Goal: Task Accomplishment & Management: Manage account settings

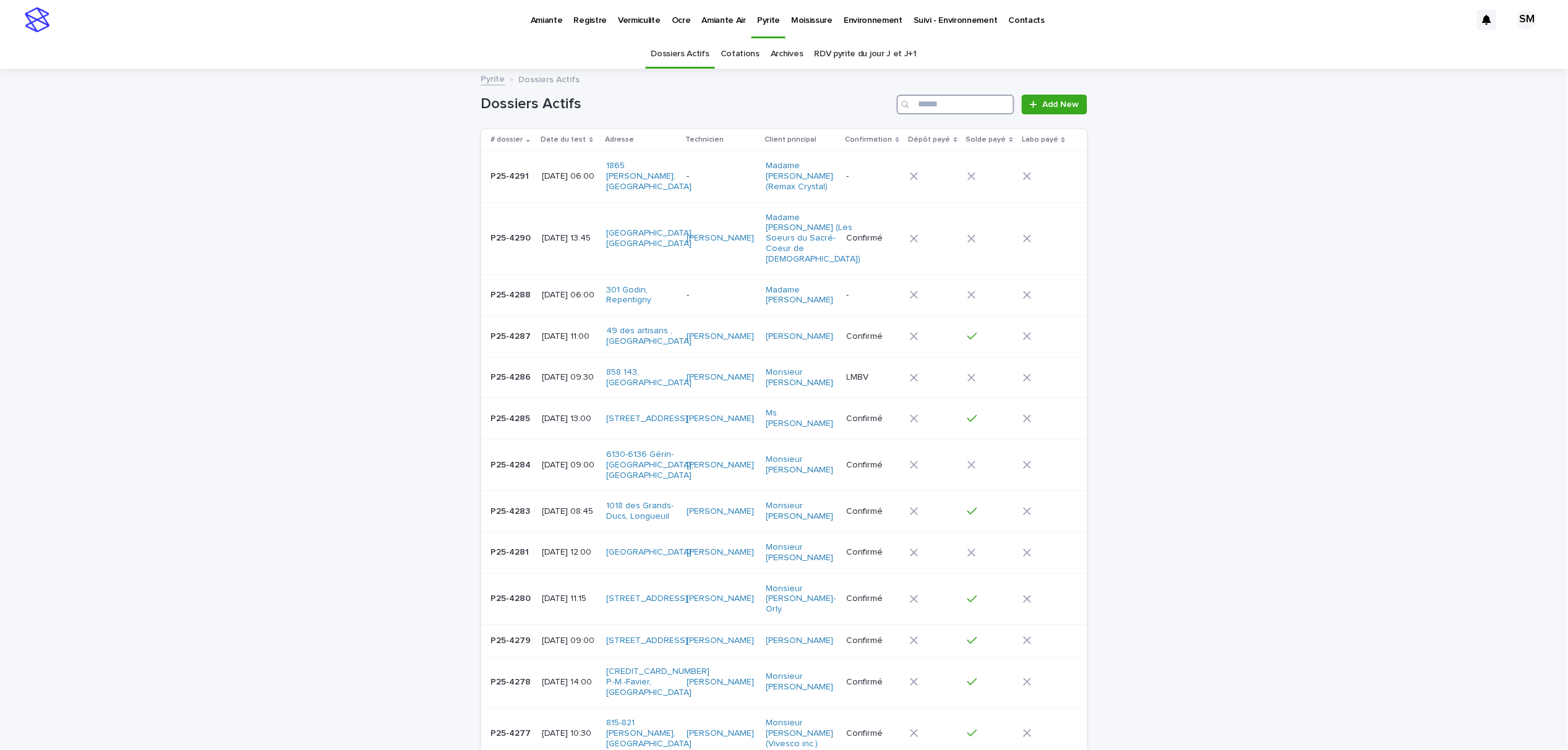
click at [945, 106] on input "Search" at bounding box center [956, 105] width 118 height 20
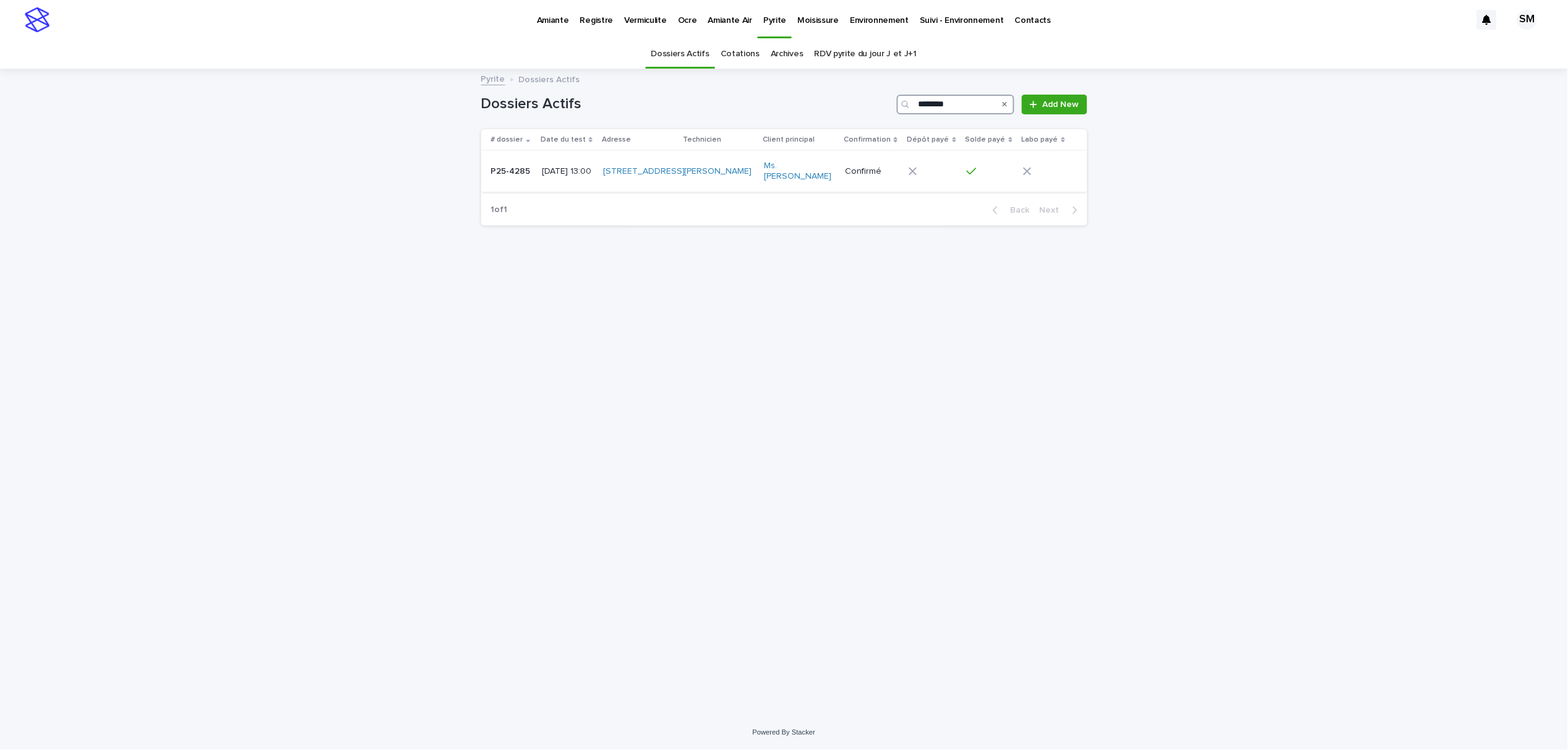
type input "********"
click at [504, 191] on td "P25-4285 P25-4285" at bounding box center [509, 171] width 56 height 41
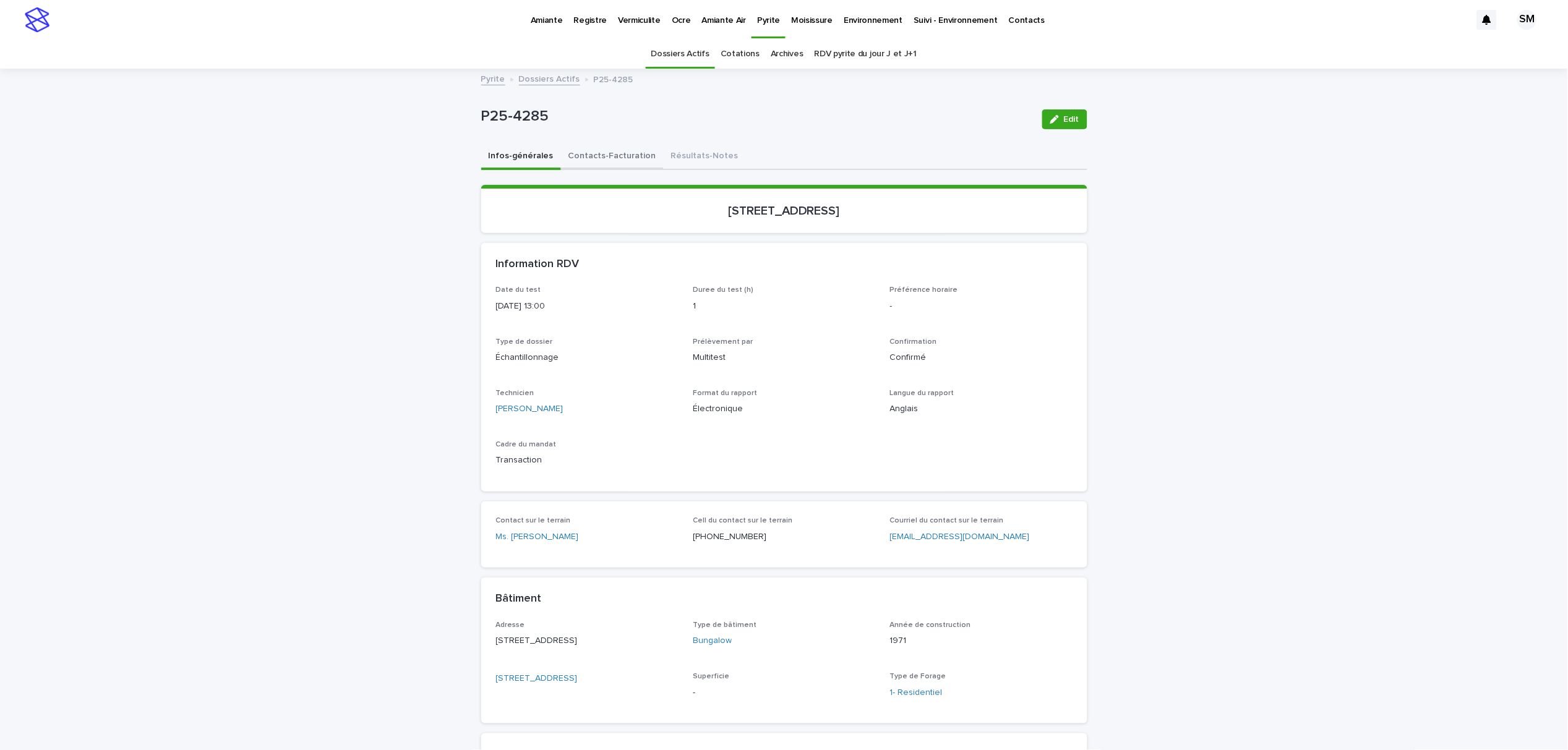
click at [595, 160] on button "Contacts-Facturation" at bounding box center [612, 157] width 103 height 26
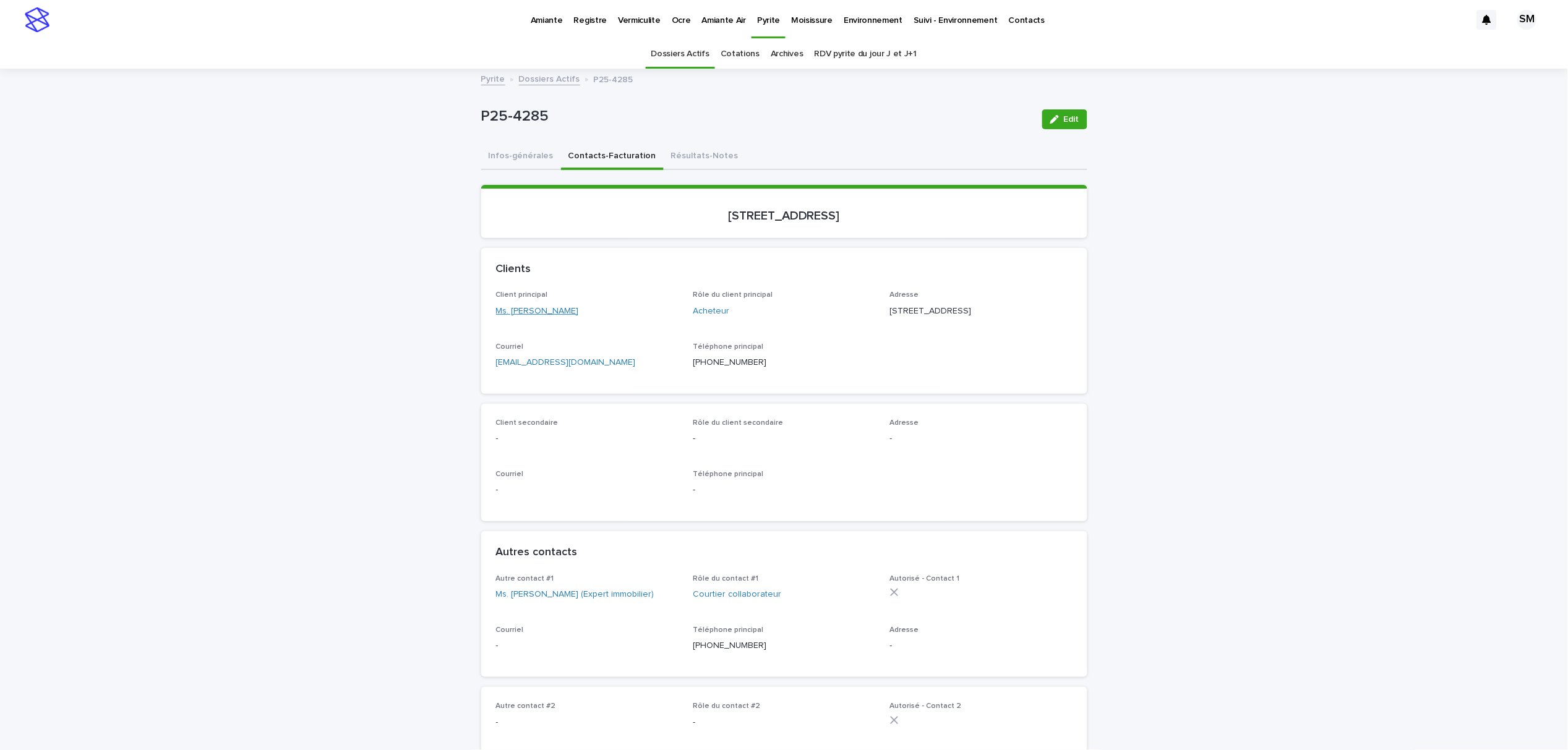
click at [529, 312] on link "Ms. Zijan Liu" at bounding box center [537, 311] width 83 height 13
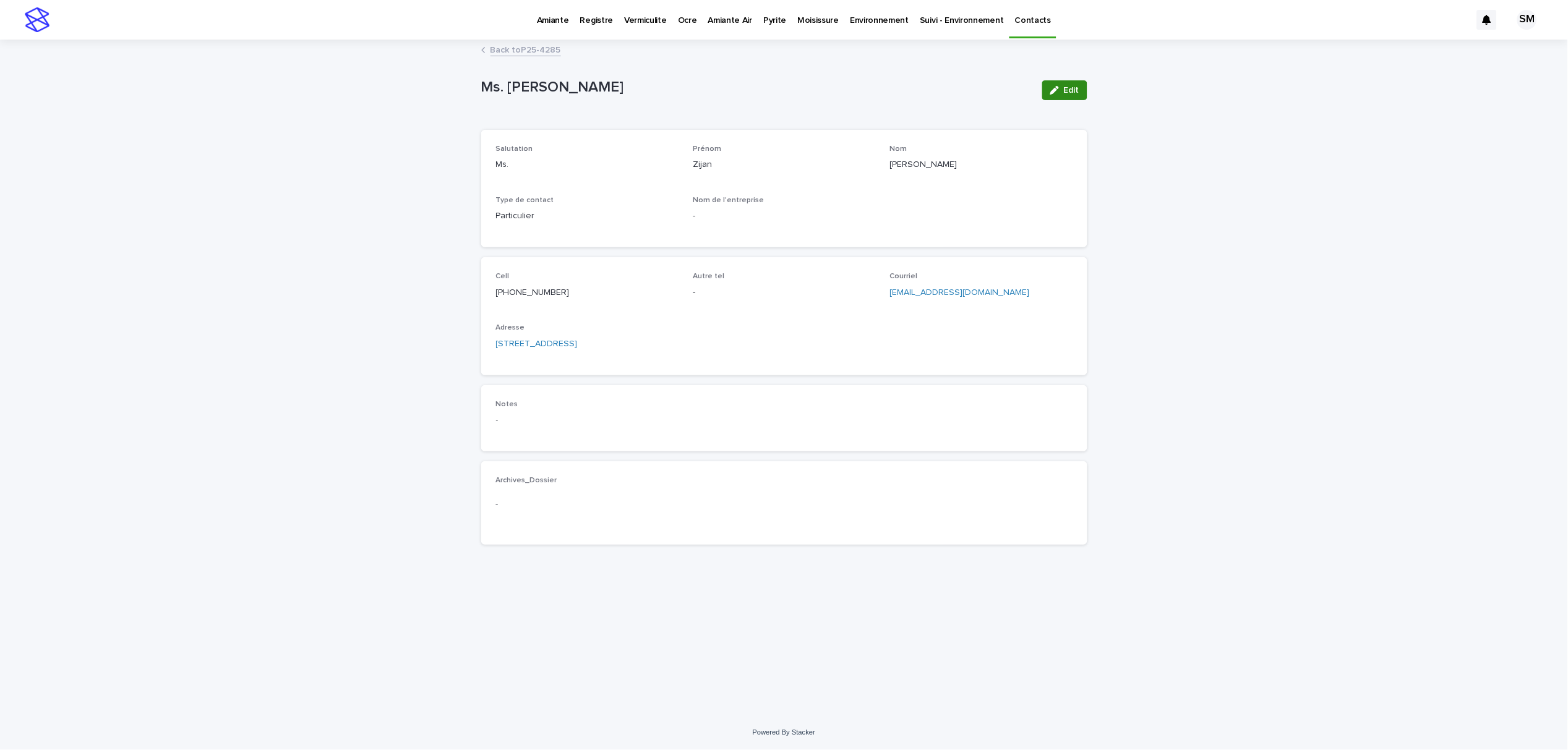
click at [1062, 87] on div "button" at bounding box center [1057, 91] width 13 height 9
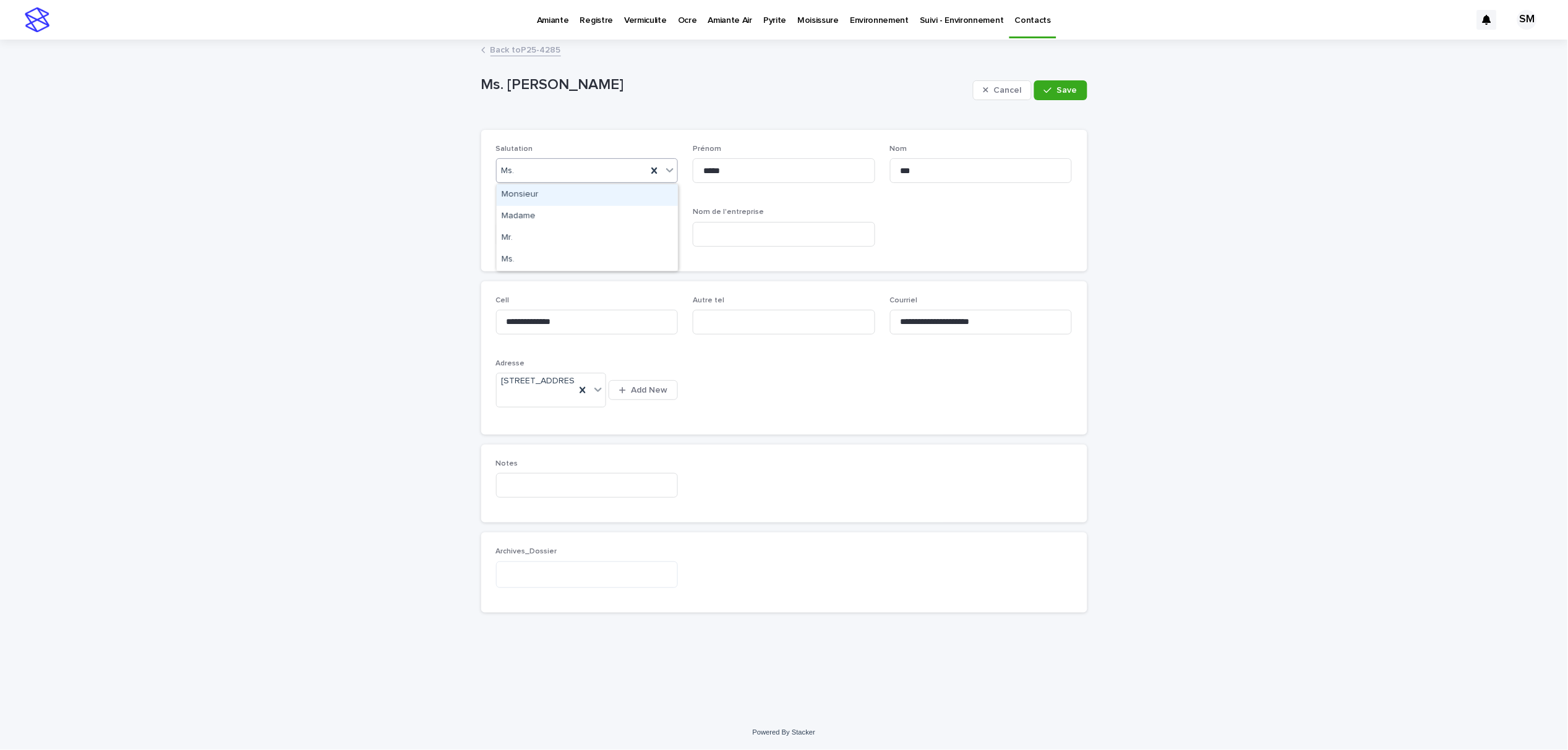
click at [666, 168] on icon at bounding box center [670, 170] width 13 height 13
click at [549, 238] on div "Mr." at bounding box center [587, 238] width 181 height 21
click at [1059, 94] on span "Save" at bounding box center [1067, 91] width 21 height 9
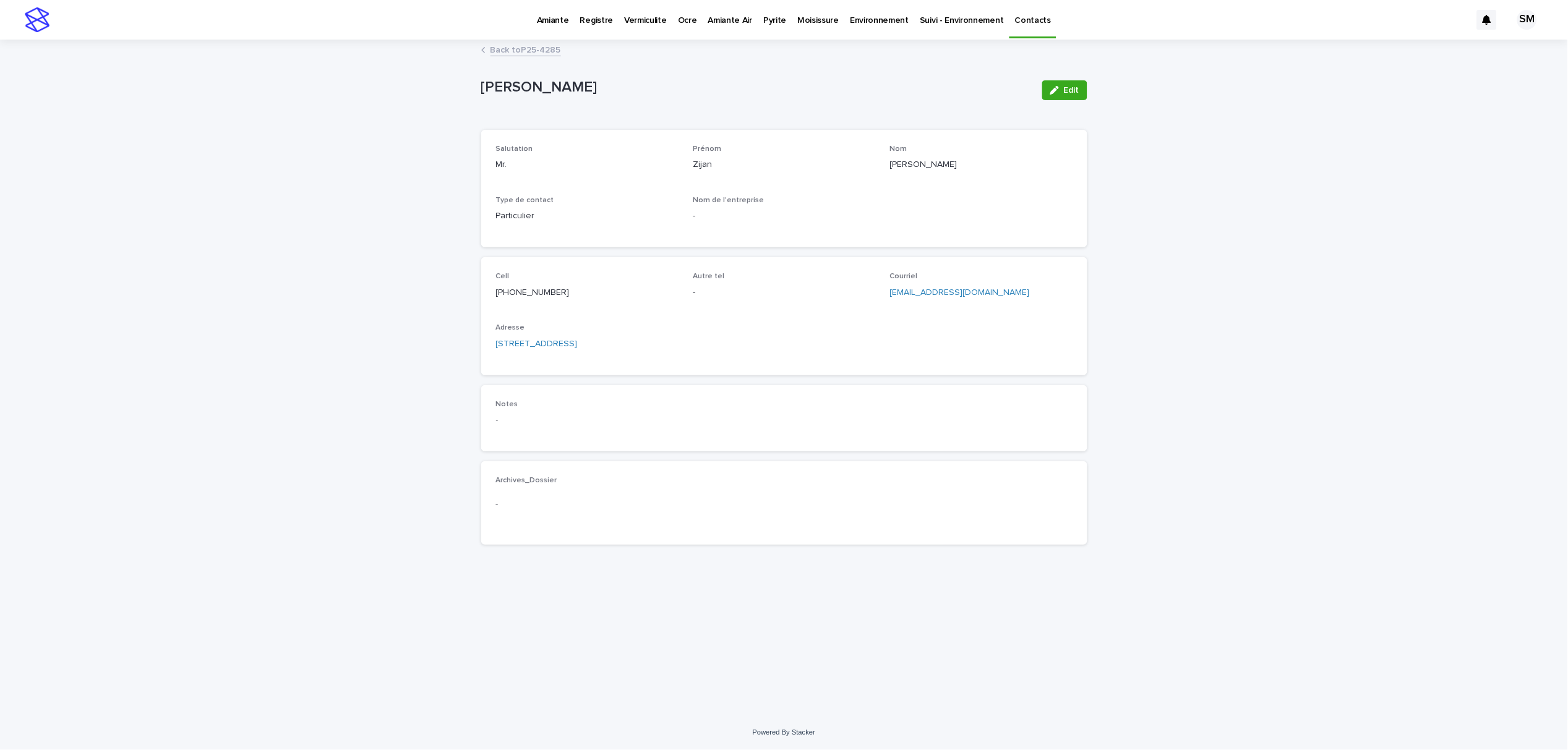
click at [540, 51] on link "Back to P25-4285" at bounding box center [526, 49] width 71 height 14
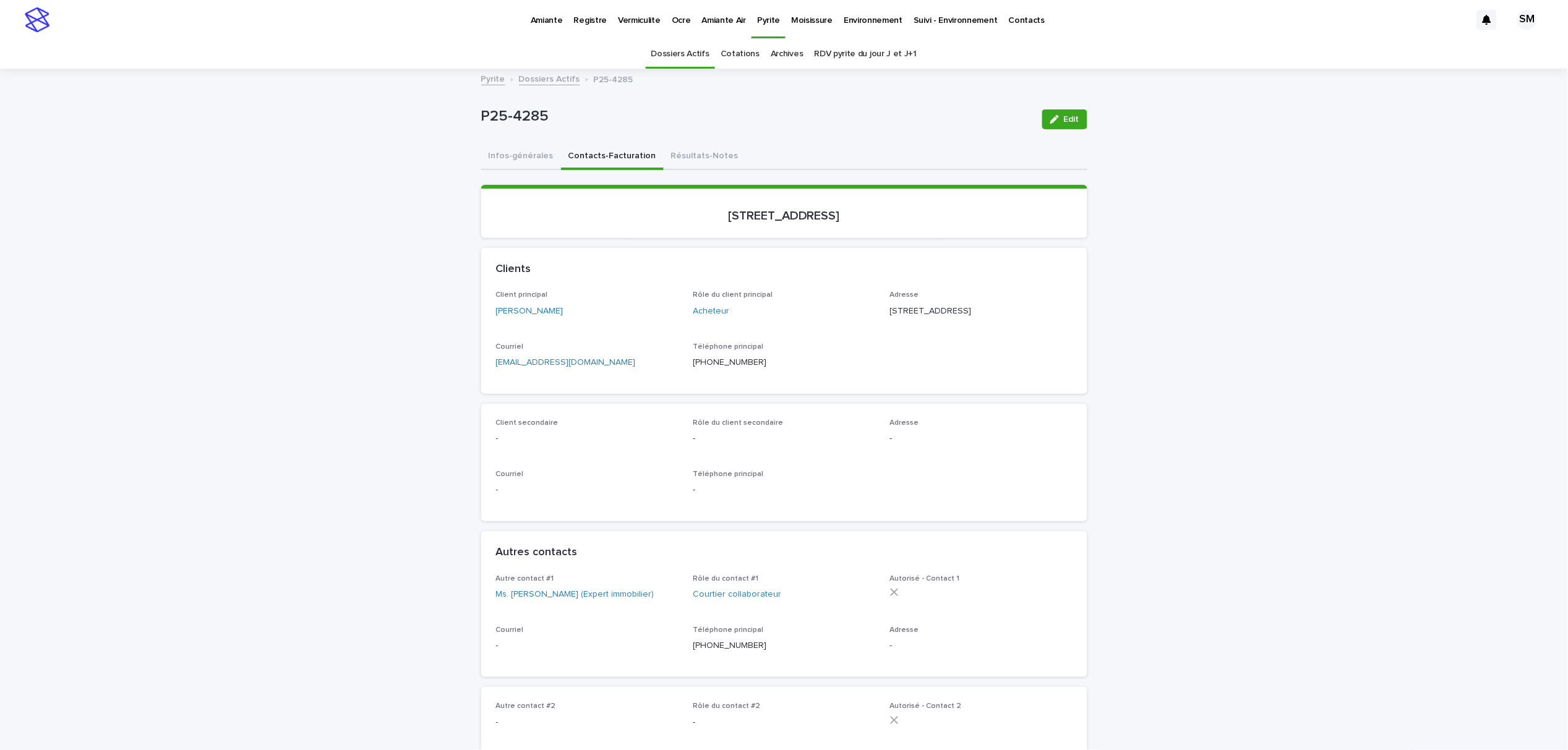
scroll to position [40, 0]
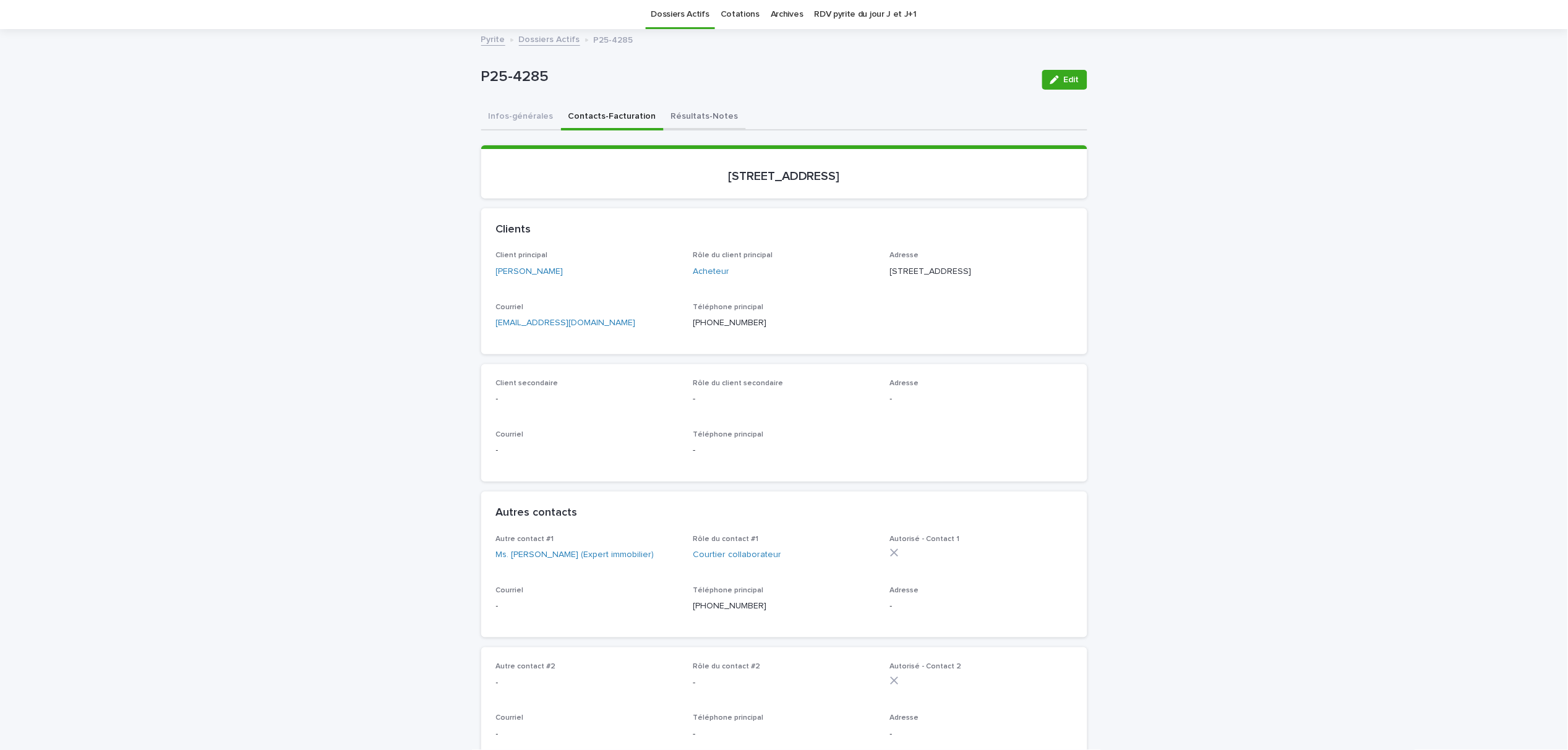
click at [691, 121] on button "Résultats-Notes" at bounding box center [705, 117] width 82 height 26
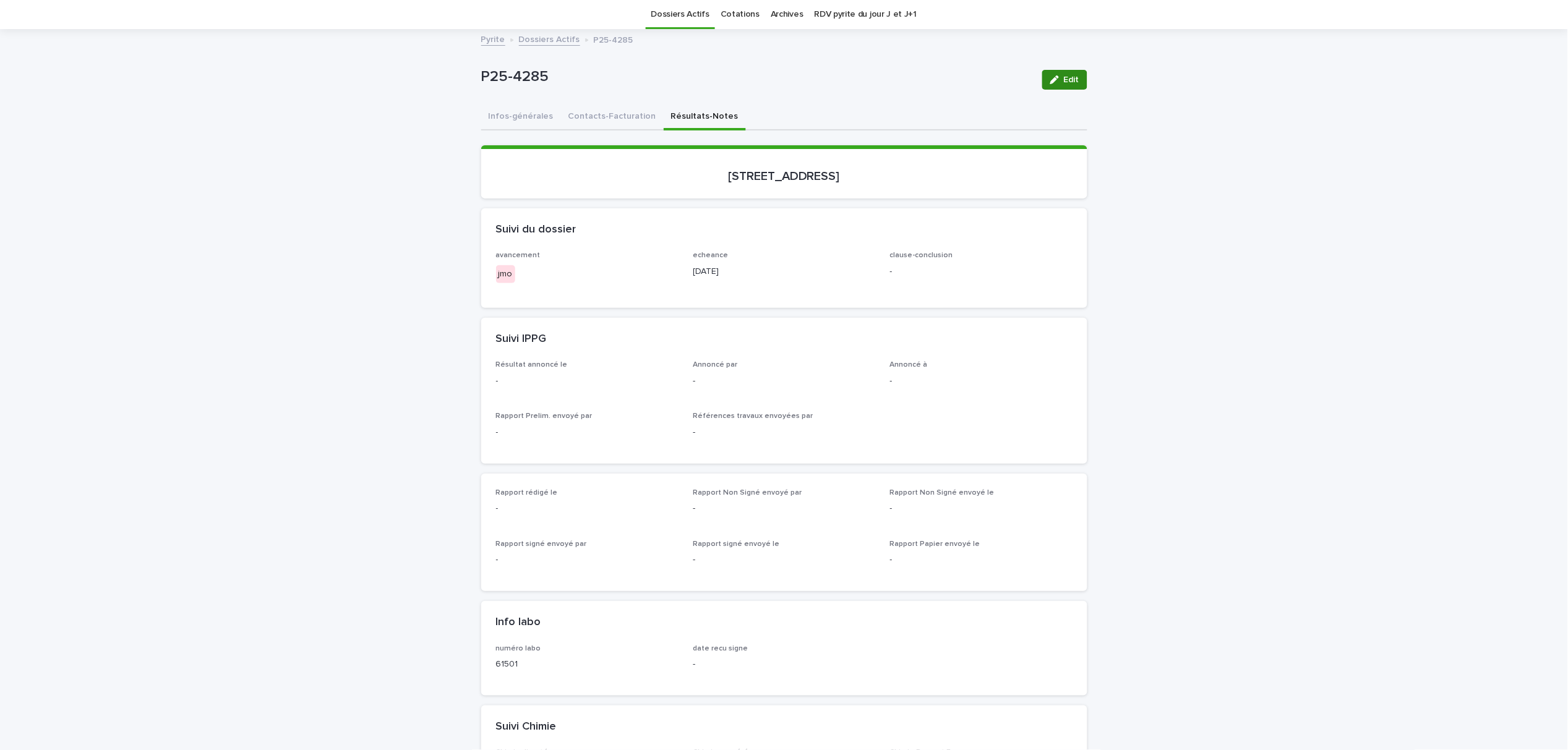
click at [1056, 80] on div "button" at bounding box center [1057, 80] width 13 height 9
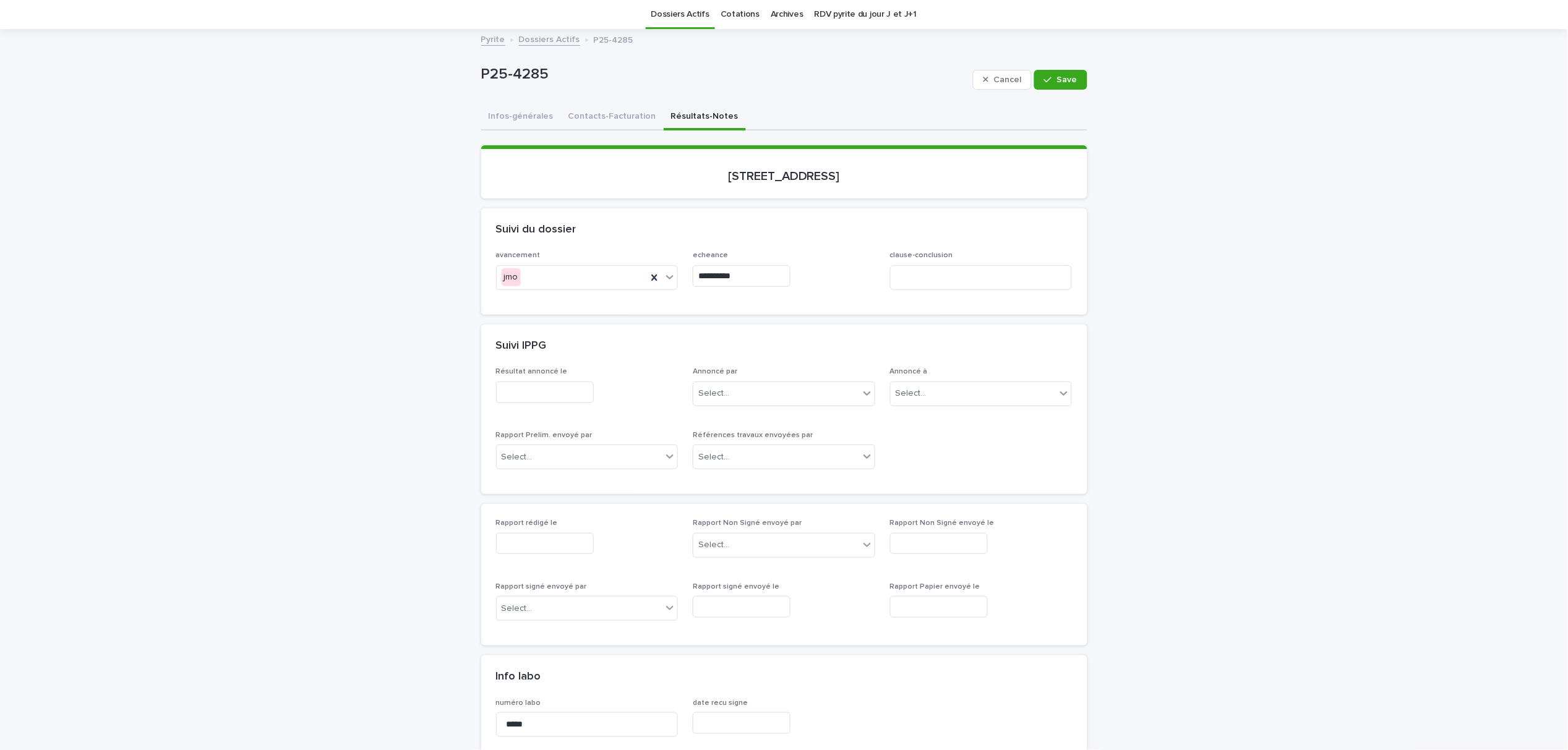
click at [565, 395] on input "text" at bounding box center [545, 392] width 98 height 21
click at [536, 311] on div "21" at bounding box center [531, 310] width 17 height 17
type input "**********"
click at [789, 394] on div "Select..." at bounding box center [776, 394] width 166 height 21
type input "**"
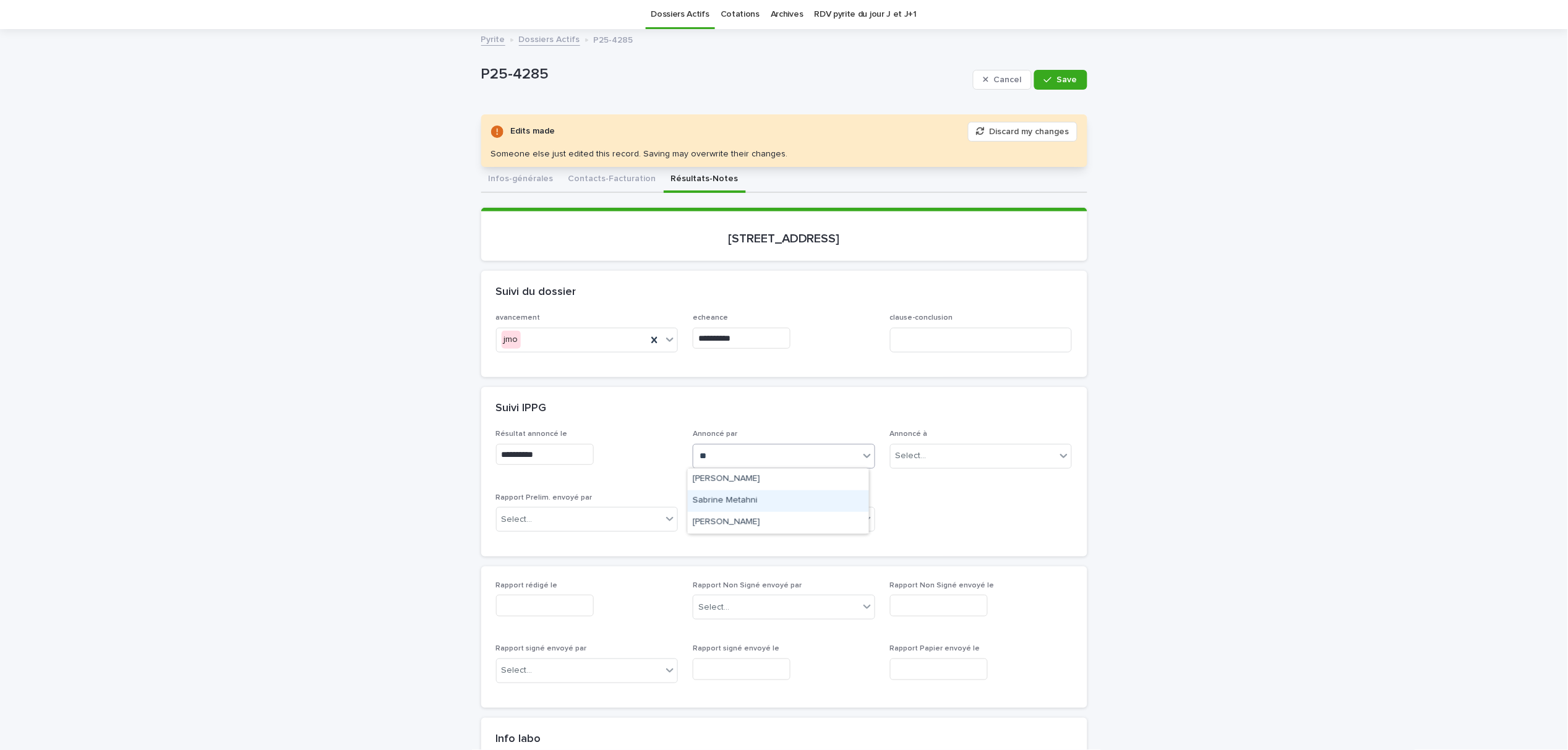
click at [741, 498] on div "Sabrine Metahni" at bounding box center [779, 500] width 181 height 21
click at [1057, 79] on span "Save" at bounding box center [1067, 80] width 21 height 9
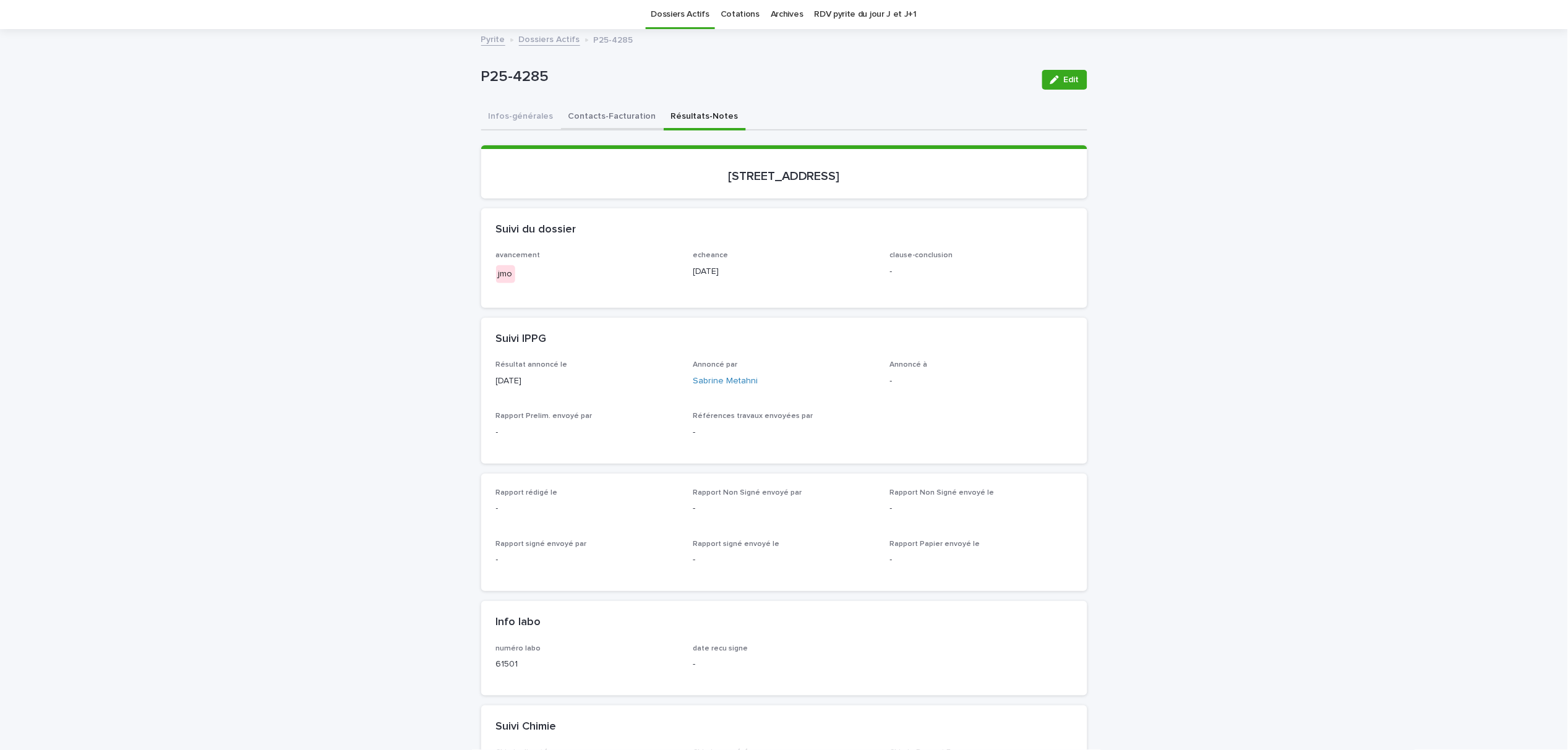
click at [581, 119] on button "Contacts-Facturation" at bounding box center [612, 117] width 103 height 26
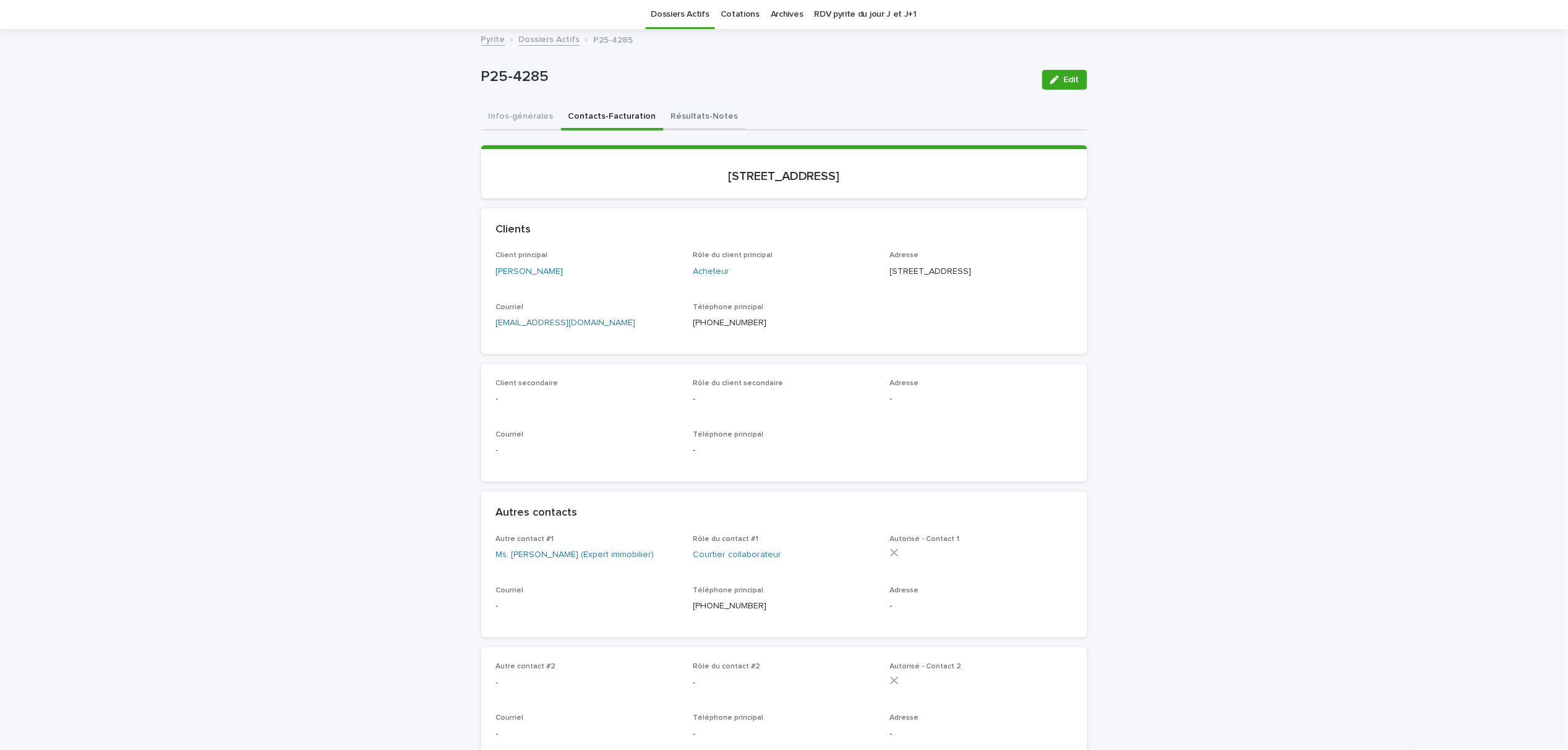
click at [674, 119] on button "Résultats-Notes" at bounding box center [705, 117] width 82 height 26
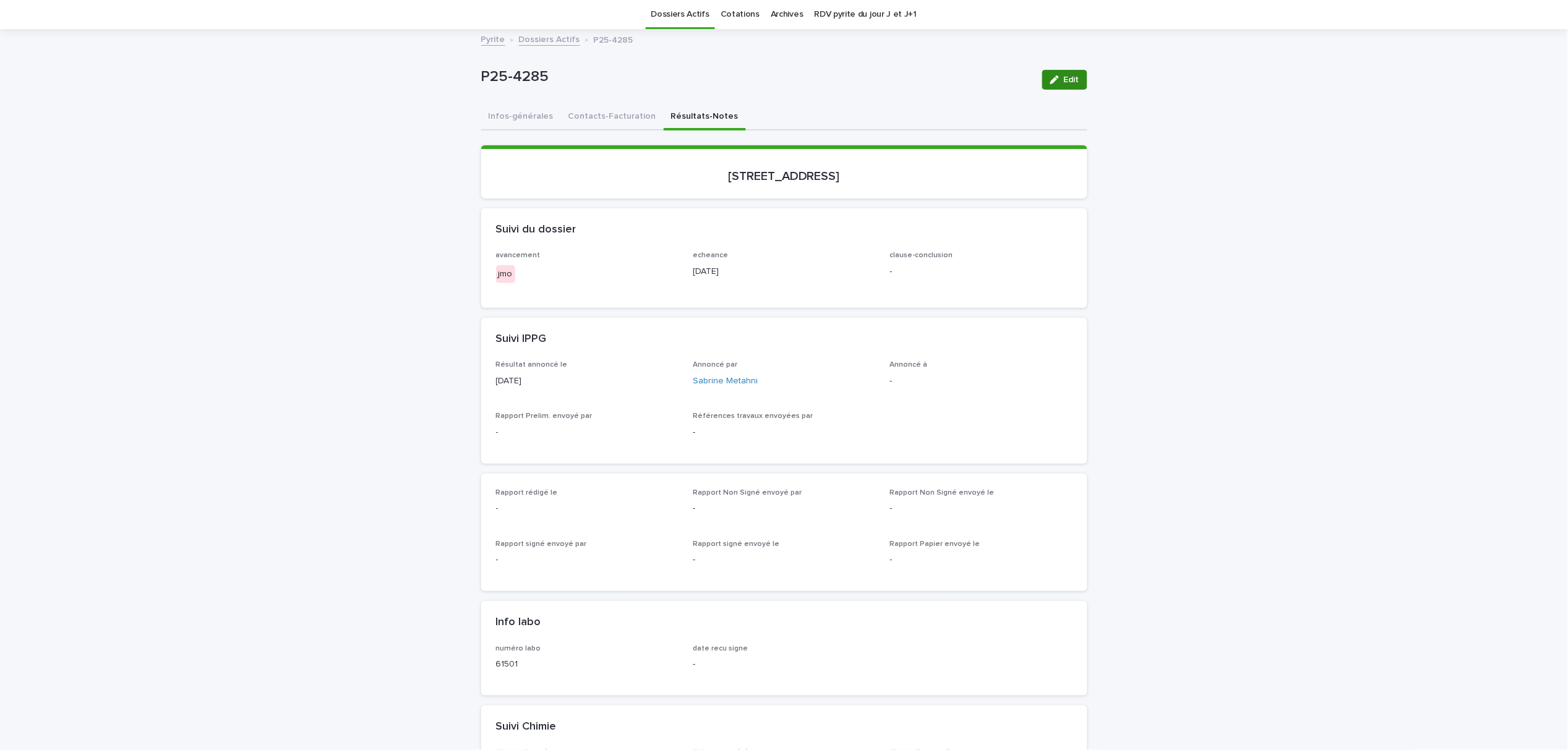
click at [1055, 88] on button "Edit" at bounding box center [1064, 79] width 45 height 20
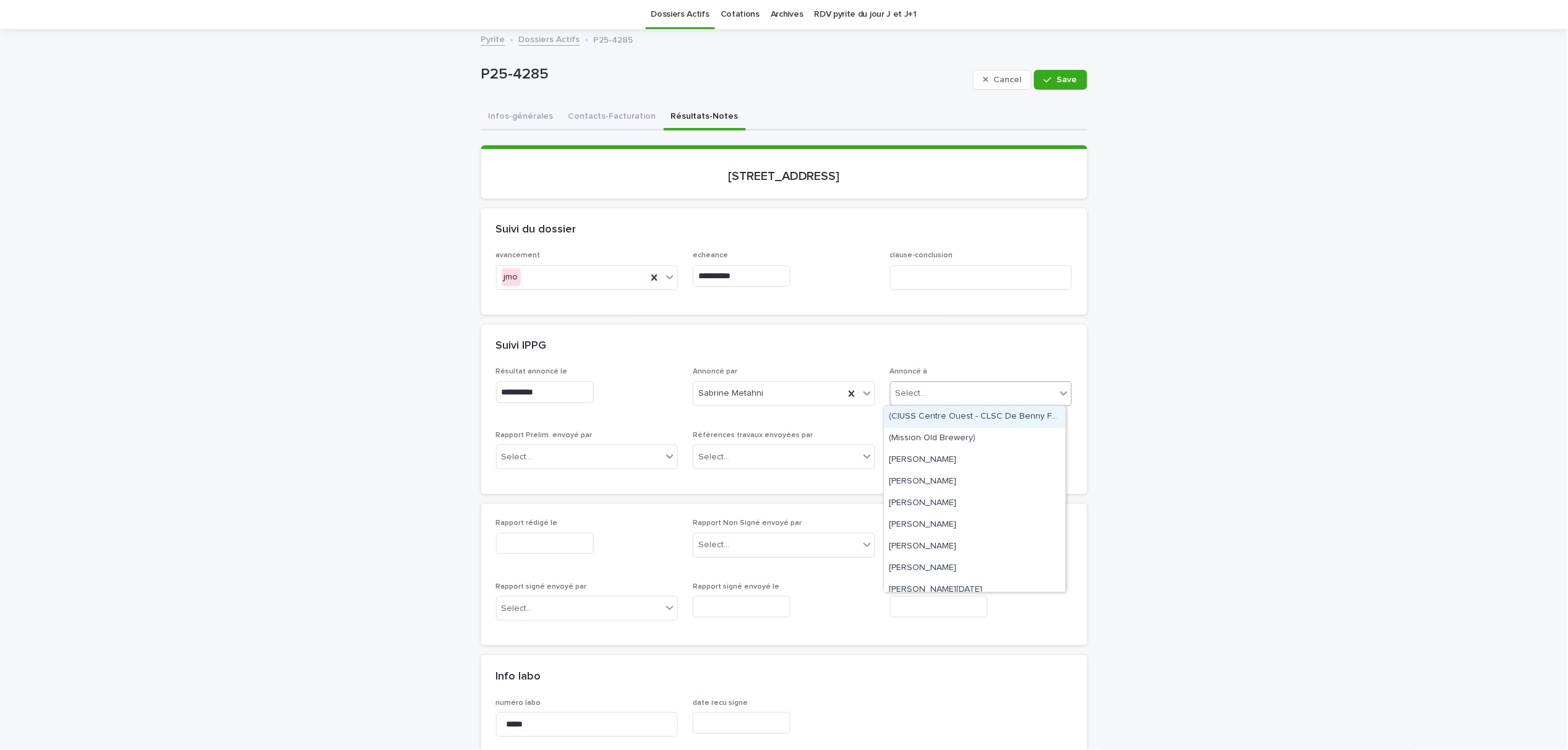
click at [927, 397] on div "Select..." at bounding box center [973, 394] width 166 height 21
type input "****"
click at [1064, 79] on span "Save" at bounding box center [1067, 80] width 21 height 9
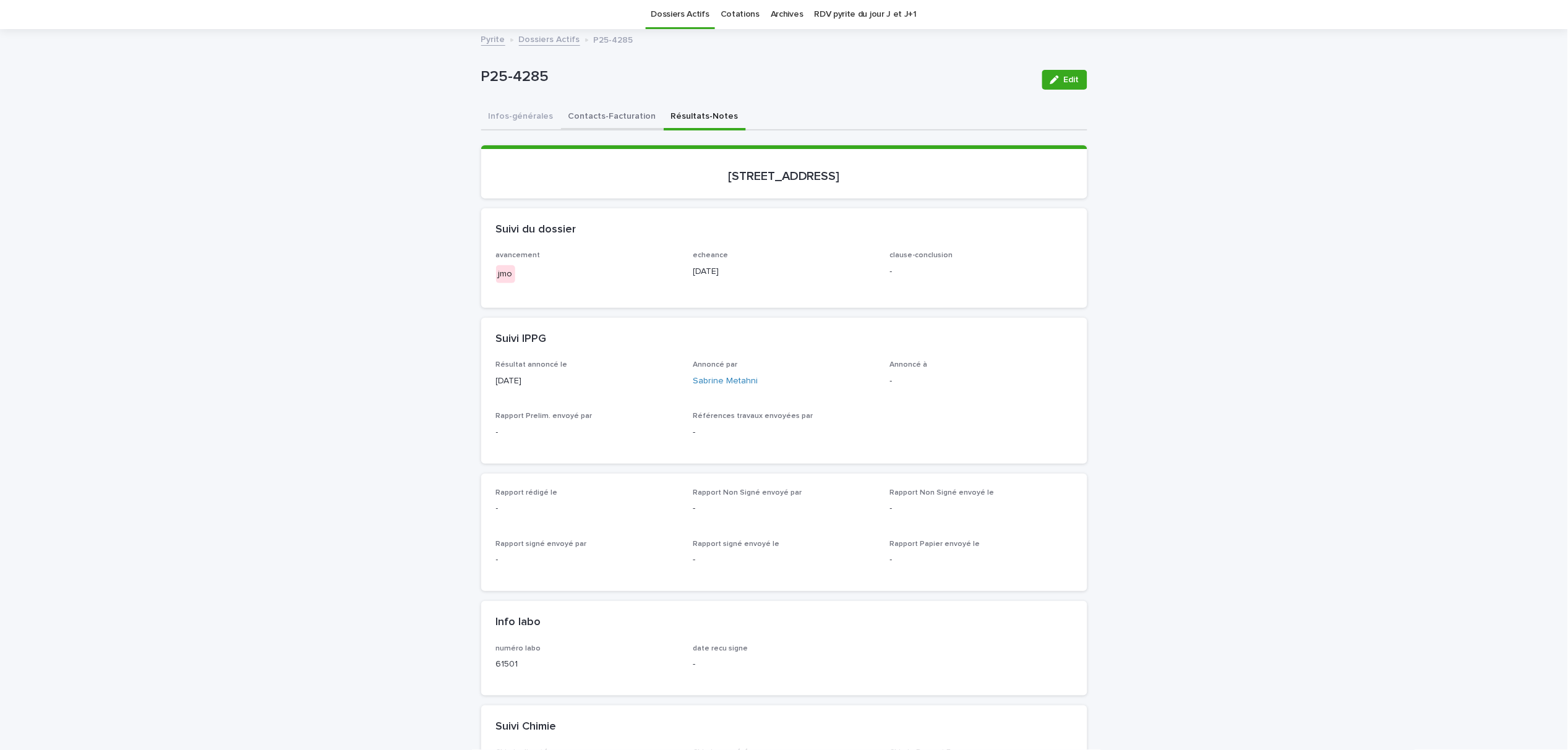
click at [590, 112] on button "Contacts-Facturation" at bounding box center [612, 117] width 103 height 26
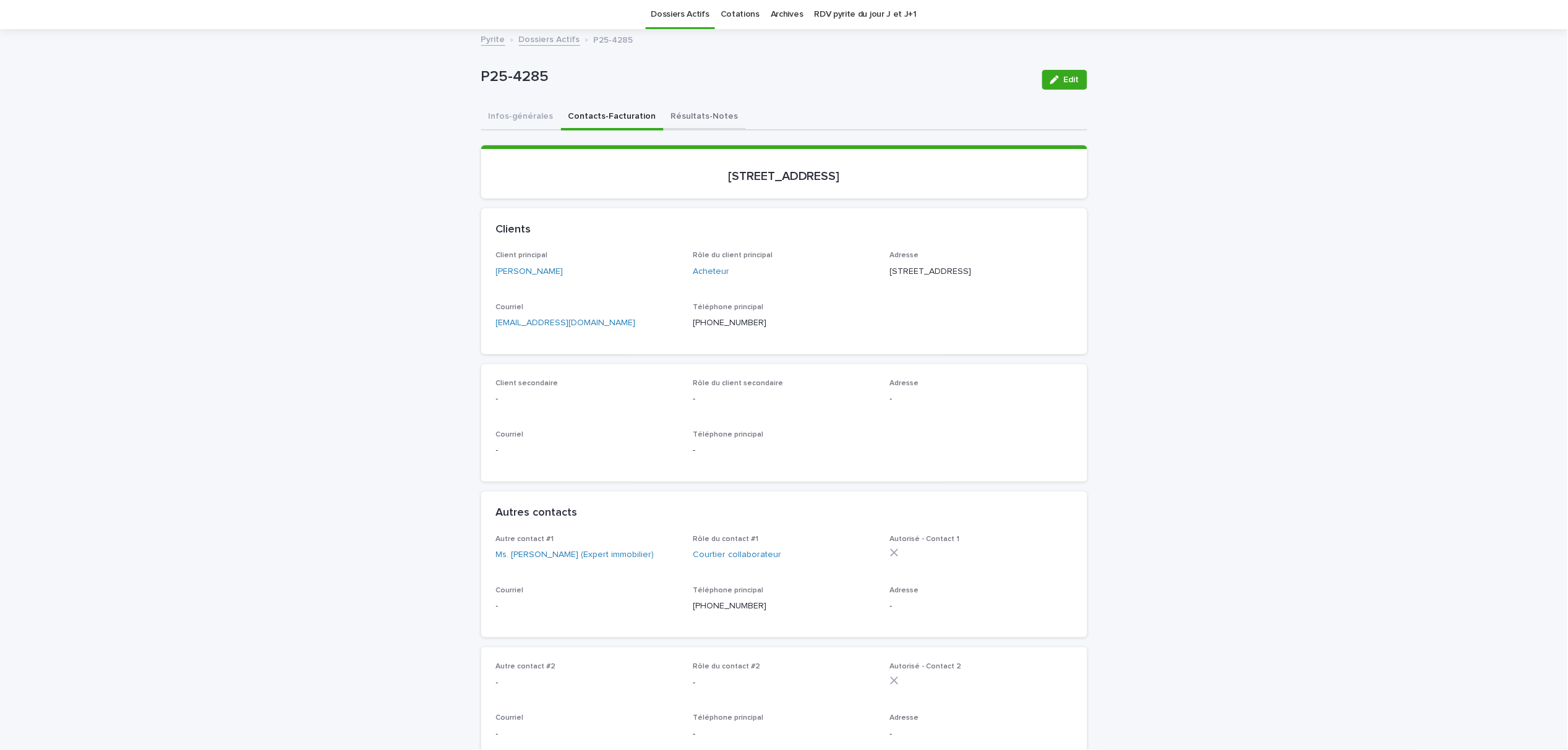
click at [682, 118] on button "Résultats-Notes" at bounding box center [705, 117] width 82 height 26
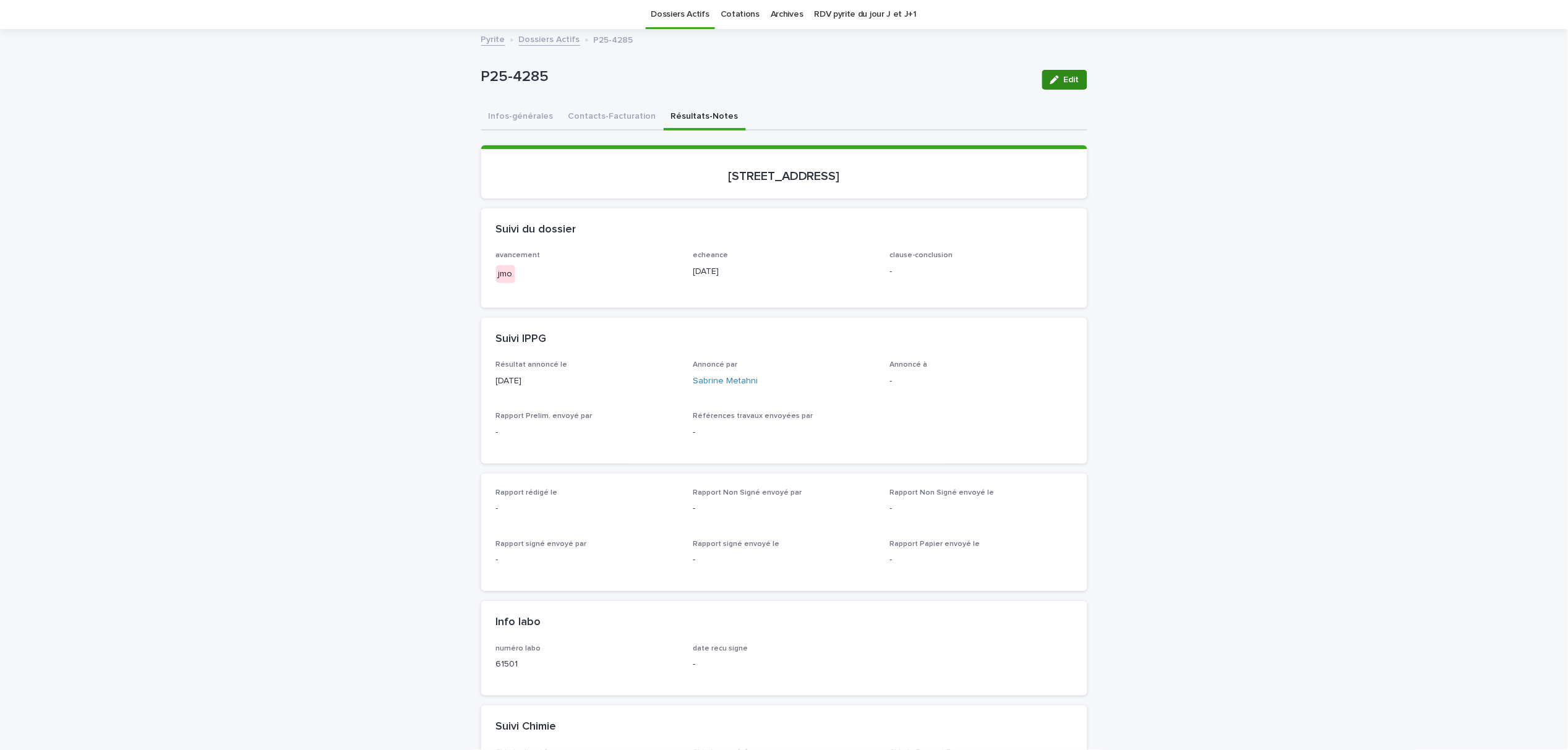
click at [1064, 78] on span "Edit" at bounding box center [1072, 80] width 15 height 9
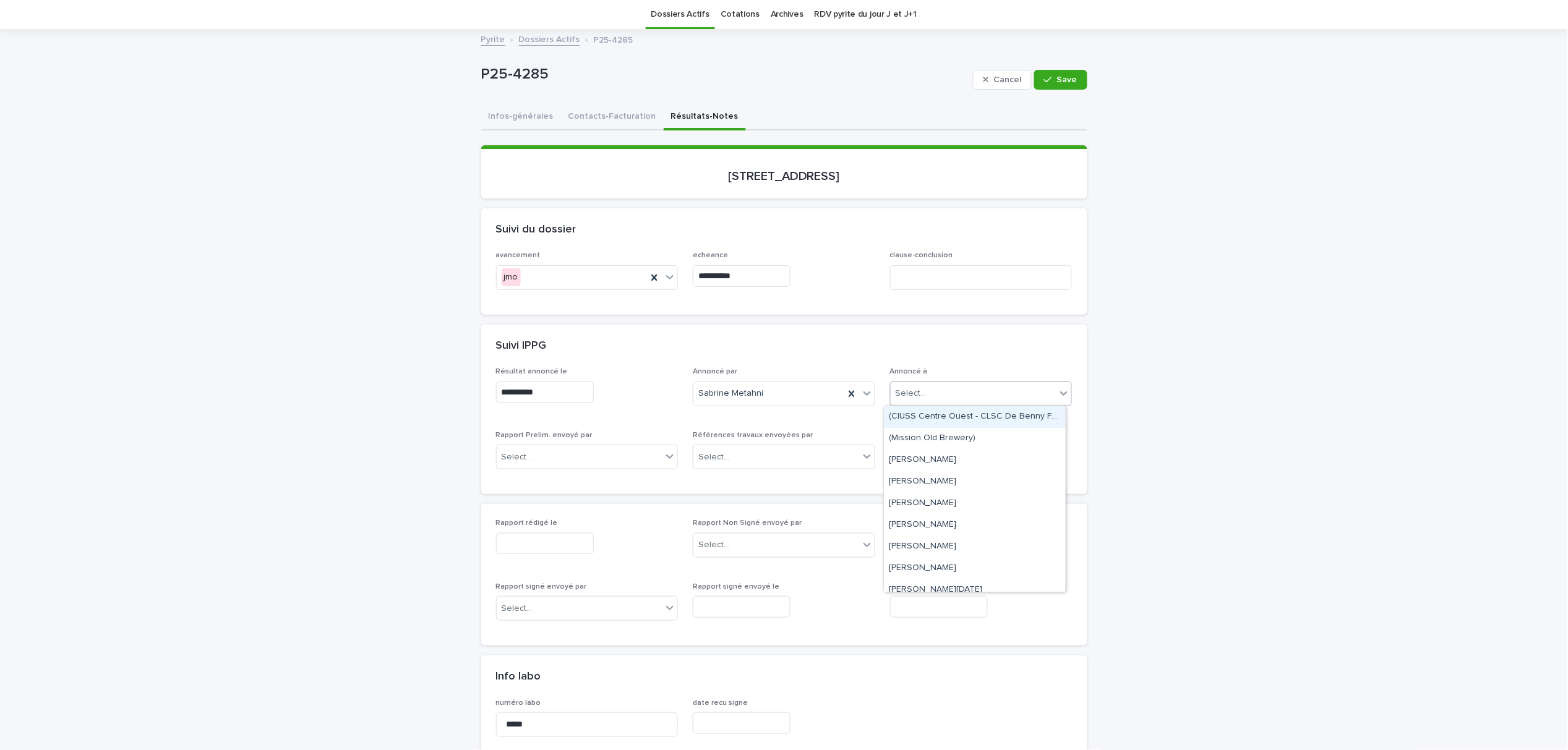
click at [917, 395] on div "Select..." at bounding box center [911, 394] width 31 height 13
type input "*****"
click at [929, 422] on div "Mr. Zijan Liu" at bounding box center [975, 417] width 181 height 21
click at [1047, 82] on icon "button" at bounding box center [1048, 80] width 7 height 9
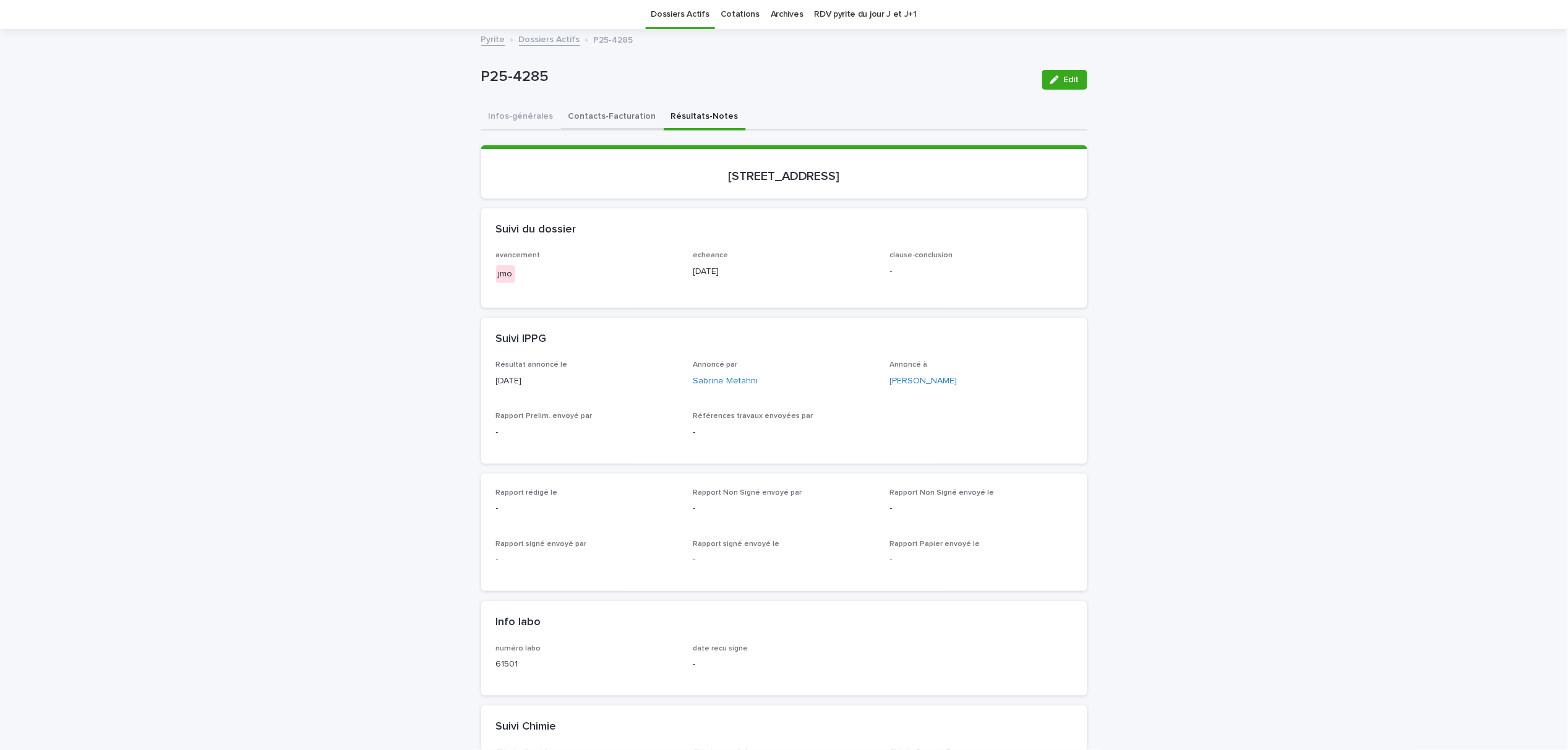
click at [584, 118] on button "Contacts-Facturation" at bounding box center [612, 117] width 103 height 26
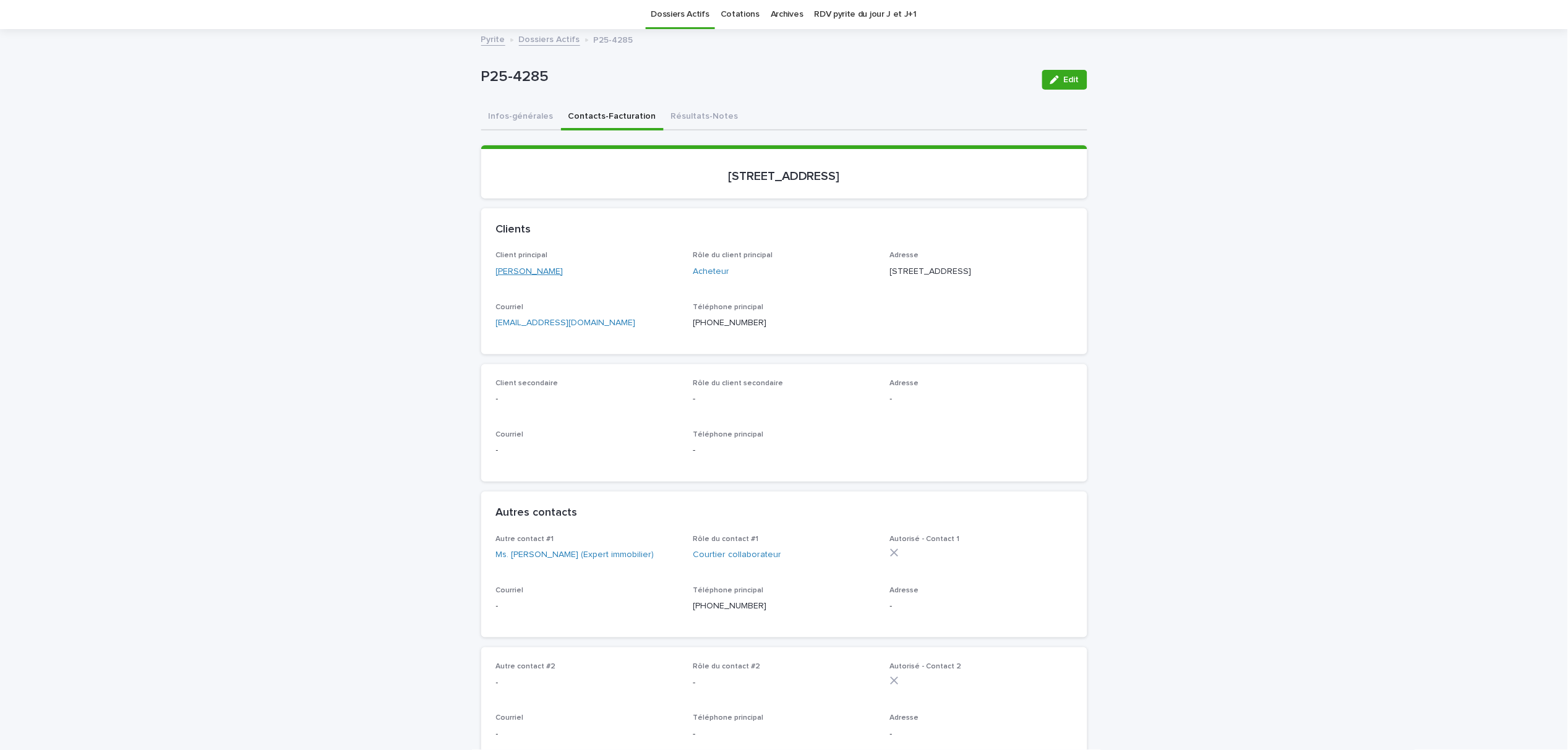
click at [514, 274] on link "Mr. Zijan Liu" at bounding box center [530, 272] width 68 height 13
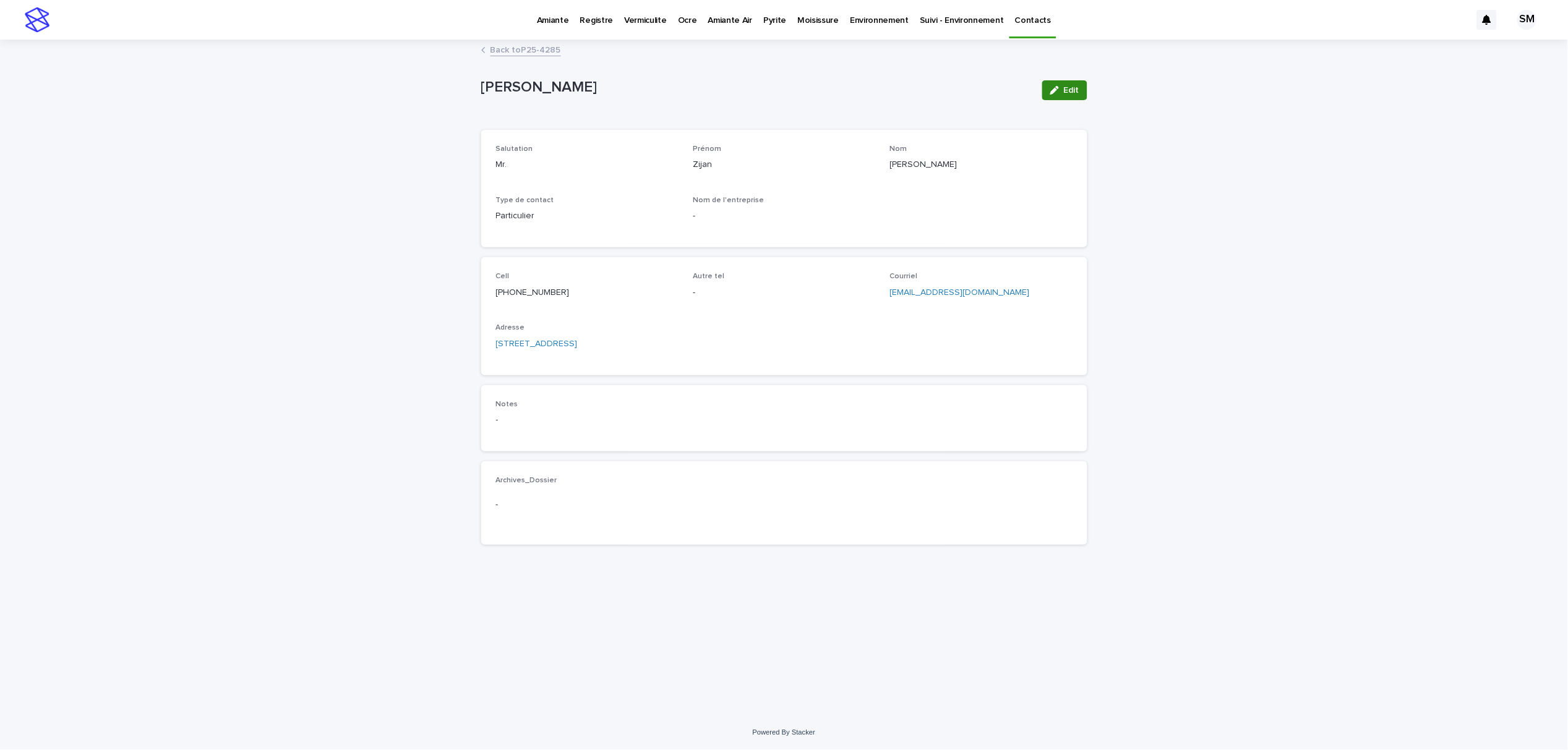
click at [1068, 89] on span "Edit" at bounding box center [1072, 91] width 15 height 9
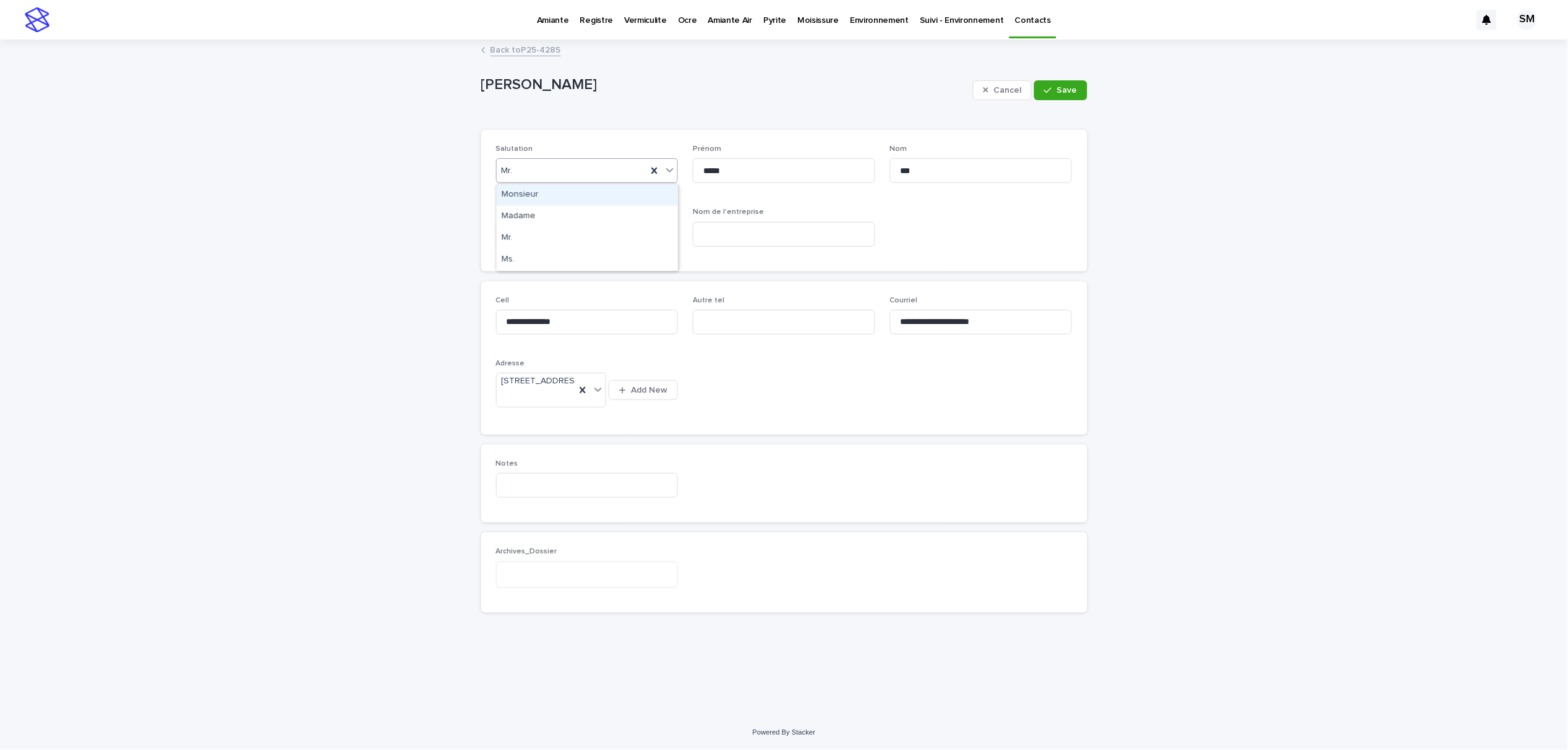
click at [666, 166] on icon at bounding box center [670, 170] width 13 height 13
click at [540, 257] on div "Ms." at bounding box center [587, 260] width 181 height 21
click at [1060, 88] on span "Save" at bounding box center [1067, 91] width 21 height 9
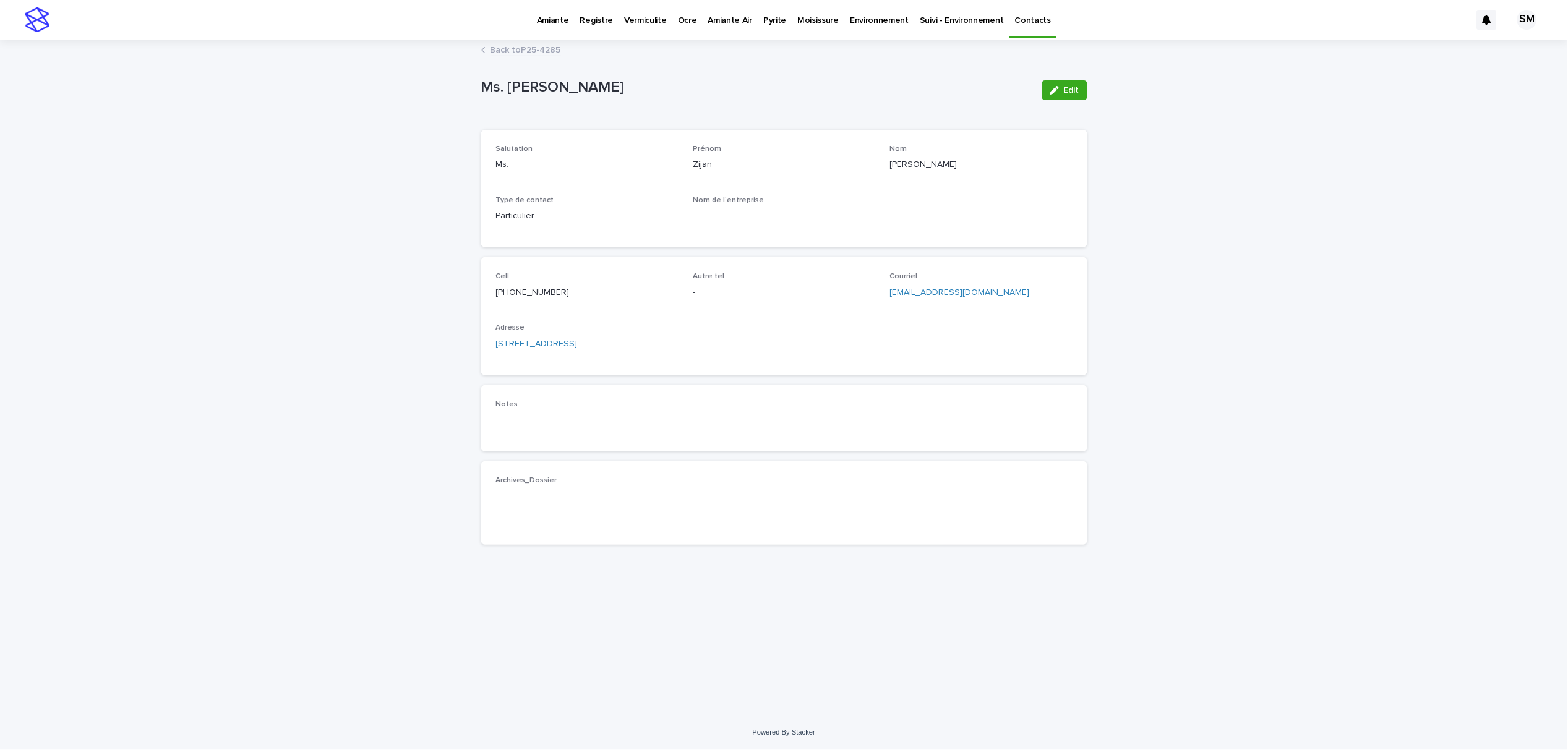
click at [529, 52] on link "Back to P25-4285" at bounding box center [526, 49] width 71 height 14
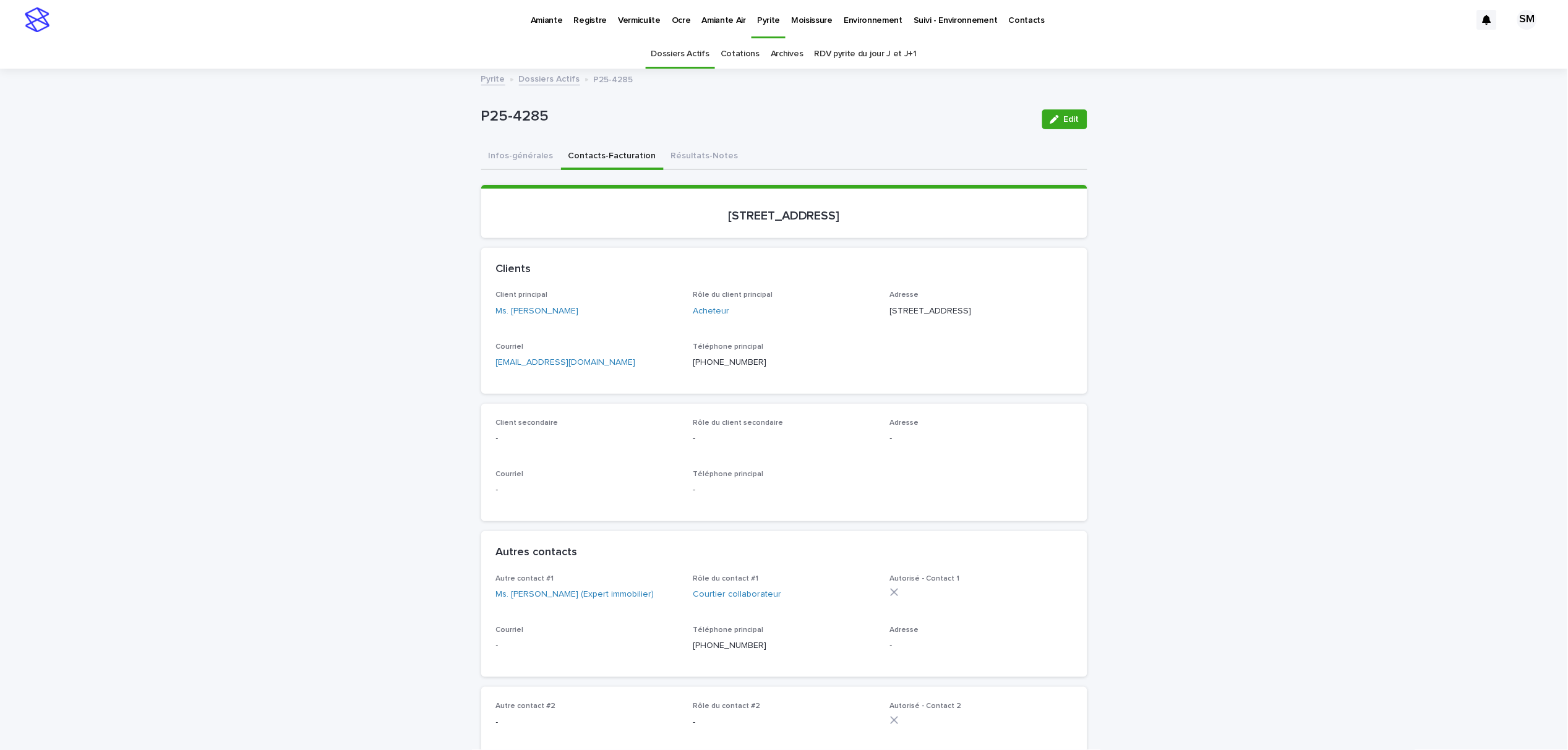
scroll to position [40, 0]
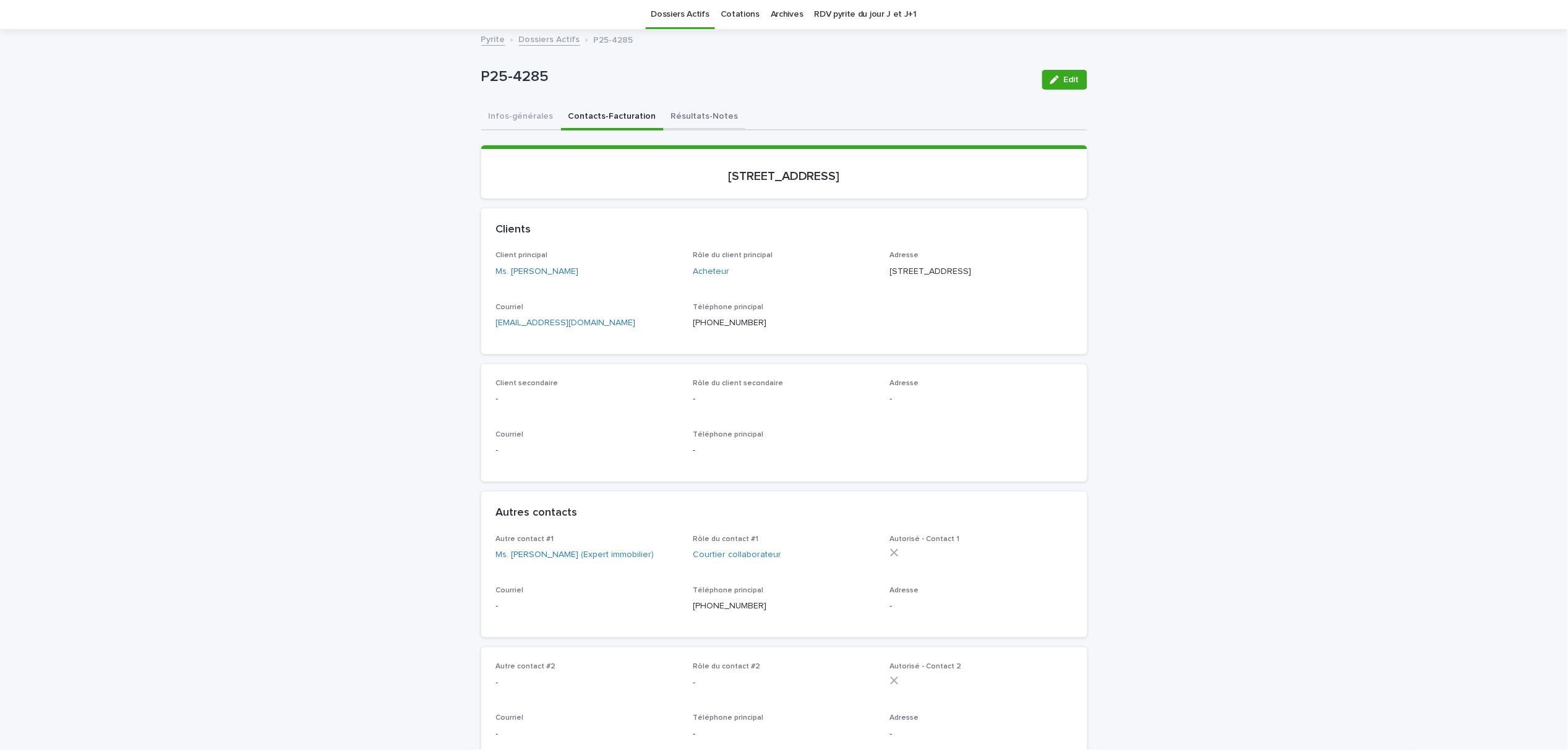
click at [698, 118] on button "Résultats-Notes" at bounding box center [705, 117] width 82 height 26
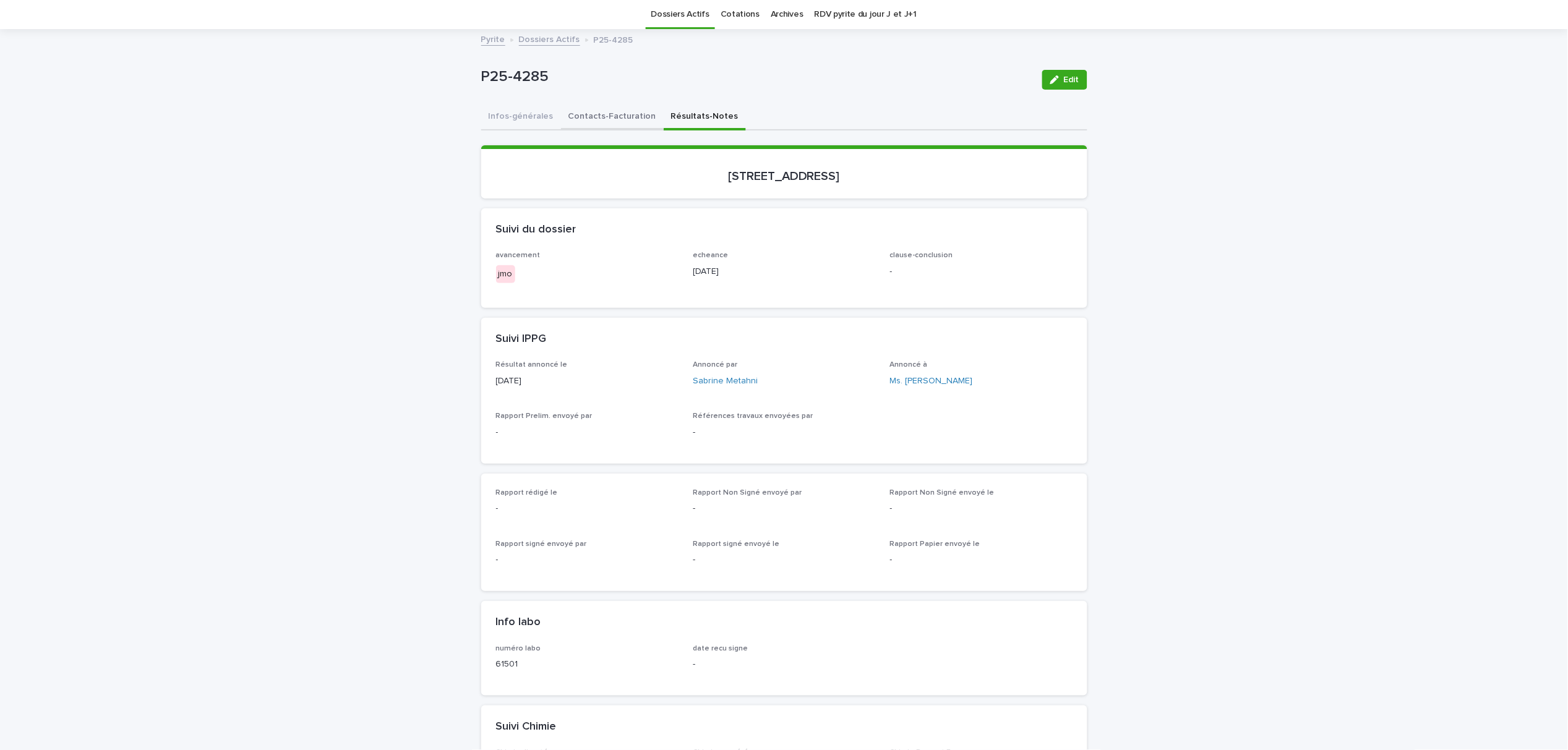
click at [605, 124] on button "Contacts-Facturation" at bounding box center [612, 117] width 103 height 26
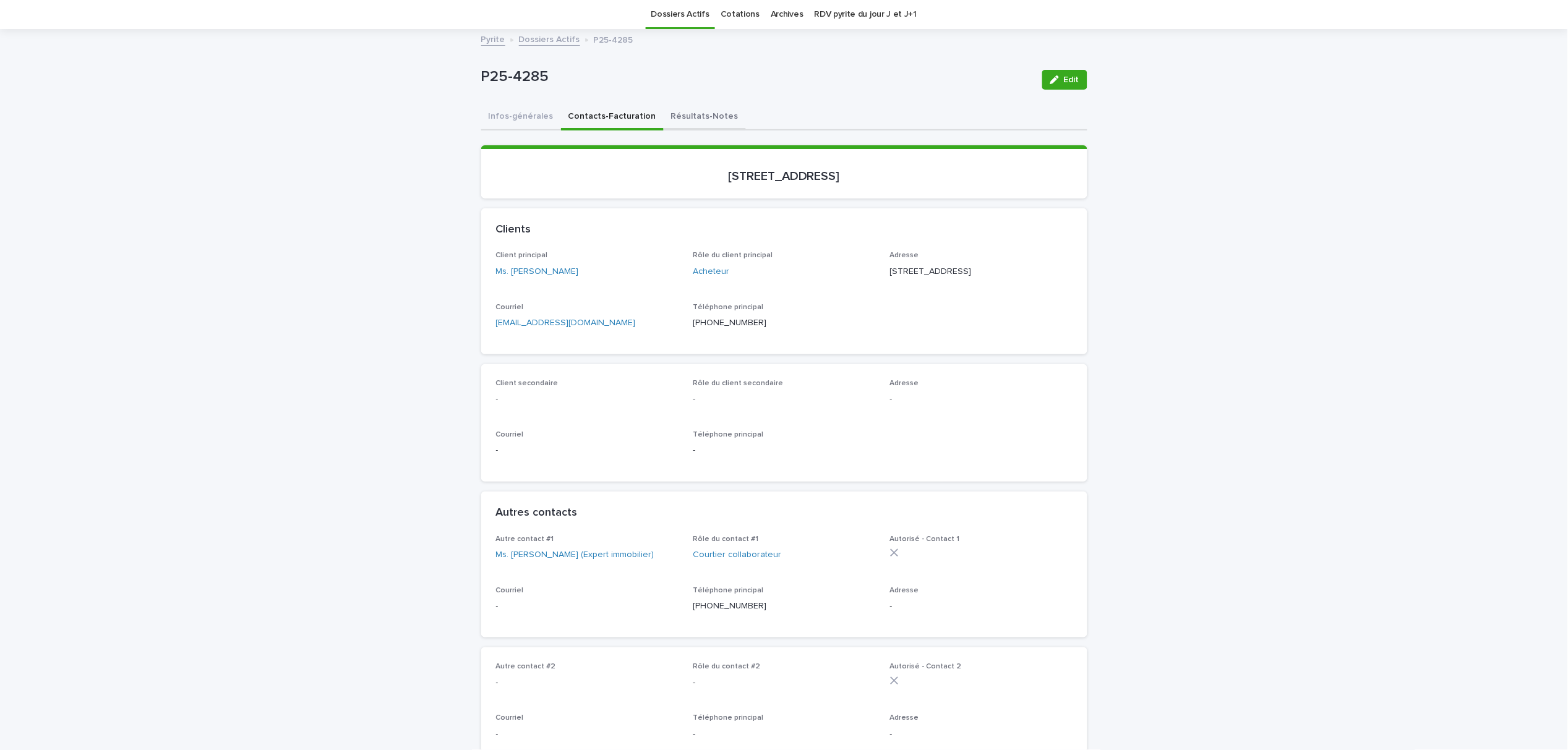
click at [667, 118] on button "Résultats-Notes" at bounding box center [705, 117] width 82 height 26
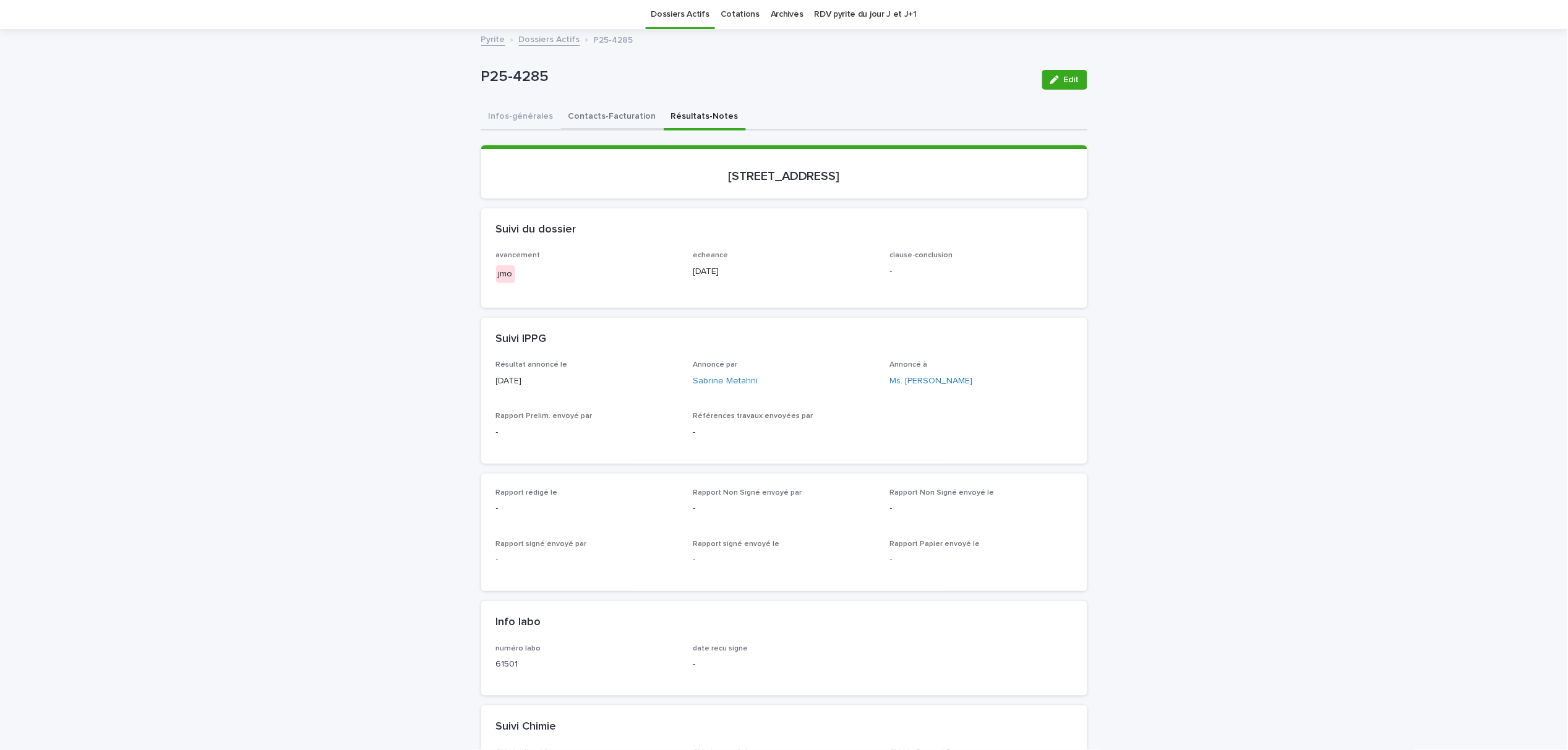
click at [609, 119] on button "Contacts-Facturation" at bounding box center [612, 117] width 103 height 26
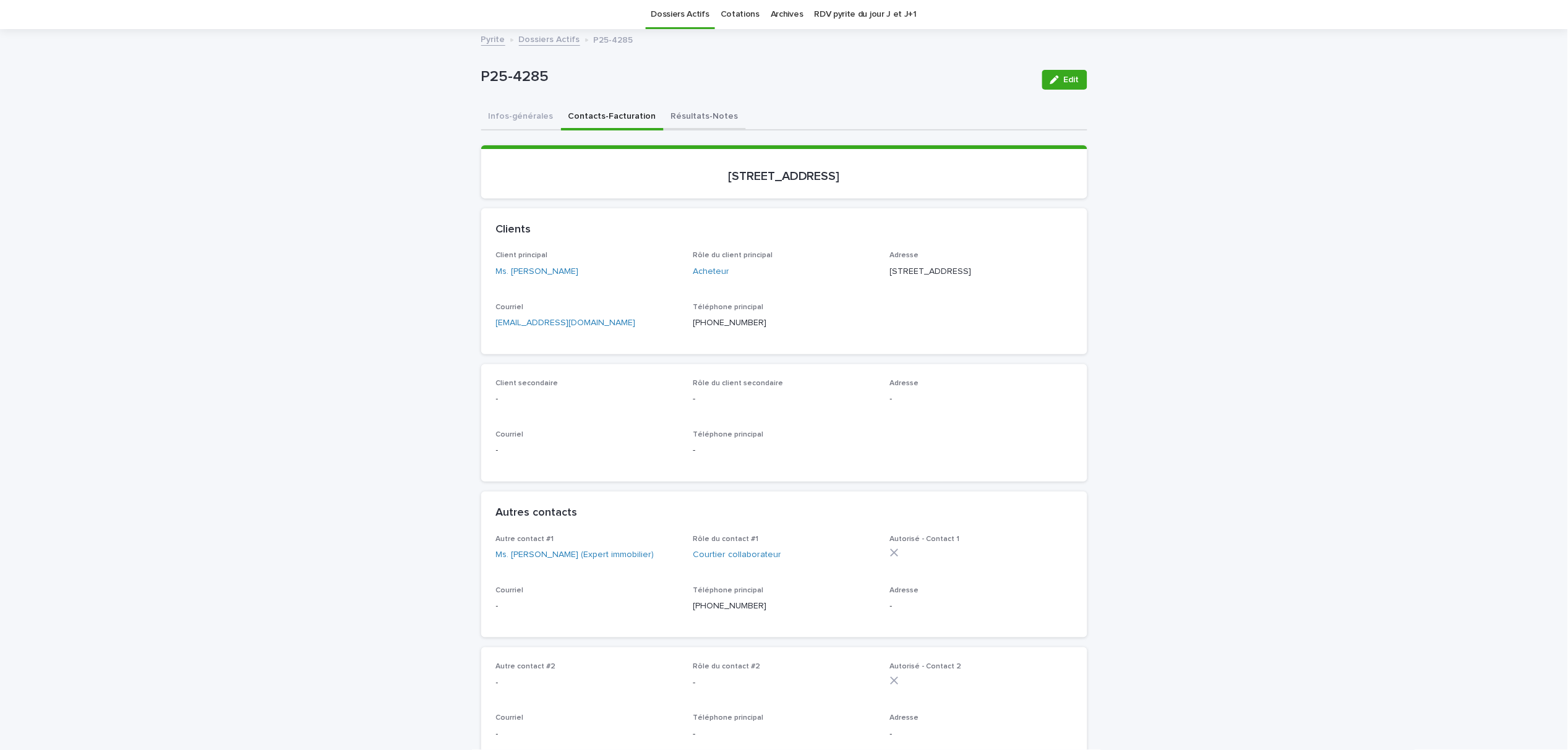
click at [685, 116] on button "Résultats-Notes" at bounding box center [705, 117] width 82 height 26
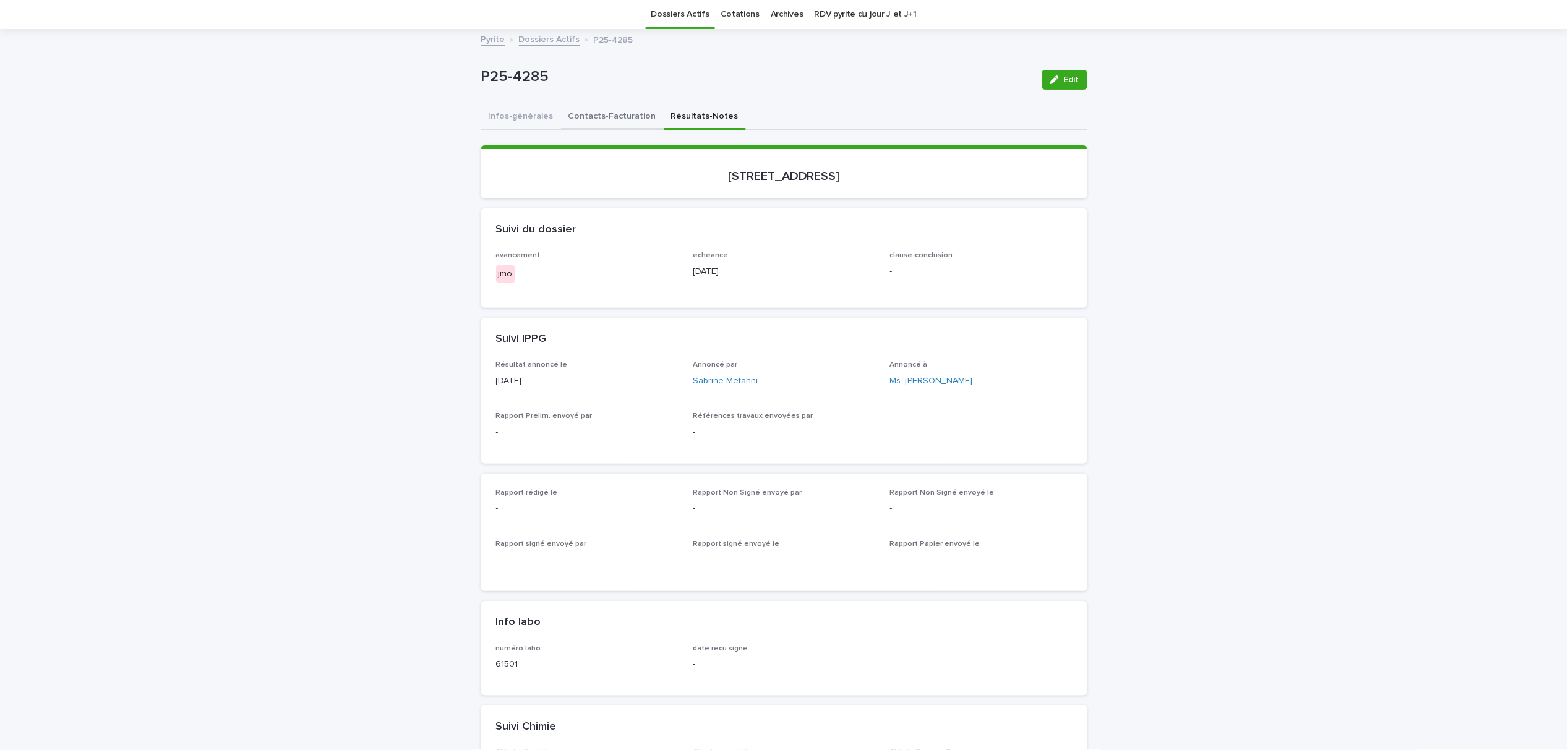
click at [607, 112] on button "Contacts-Facturation" at bounding box center [612, 117] width 103 height 26
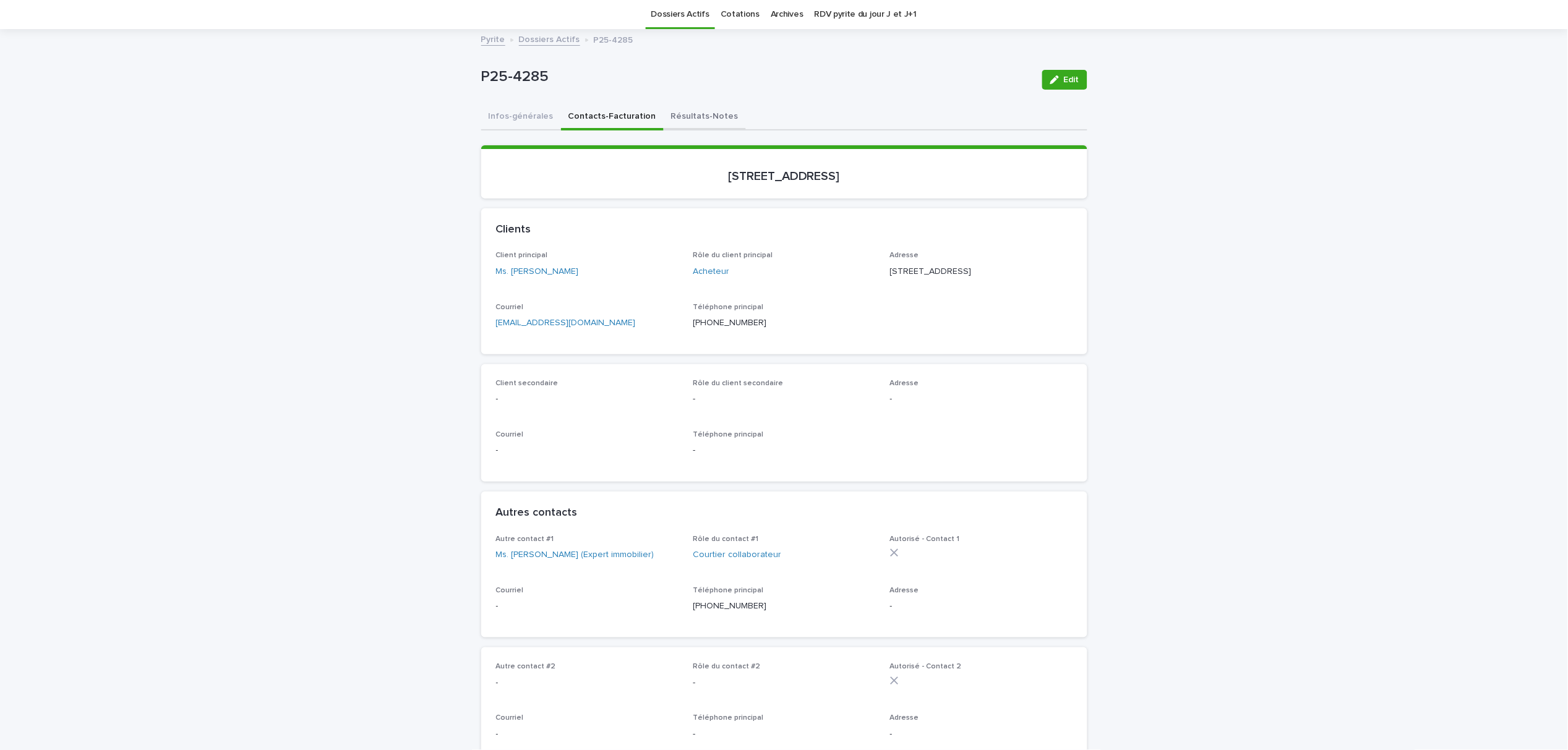
click at [664, 118] on button "Résultats-Notes" at bounding box center [705, 117] width 82 height 26
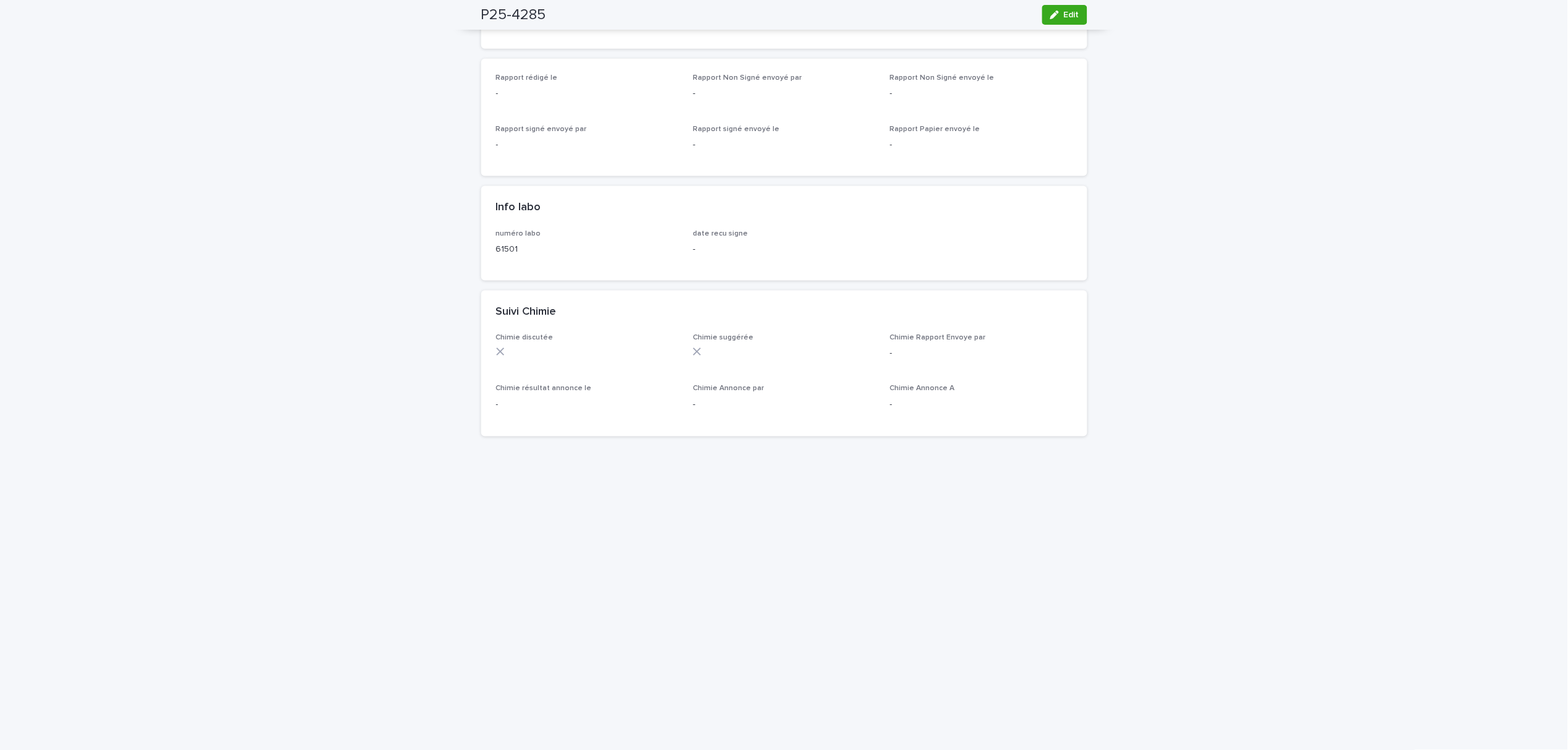
scroll to position [618, 0]
